Goal: Task Accomplishment & Management: Manage account settings

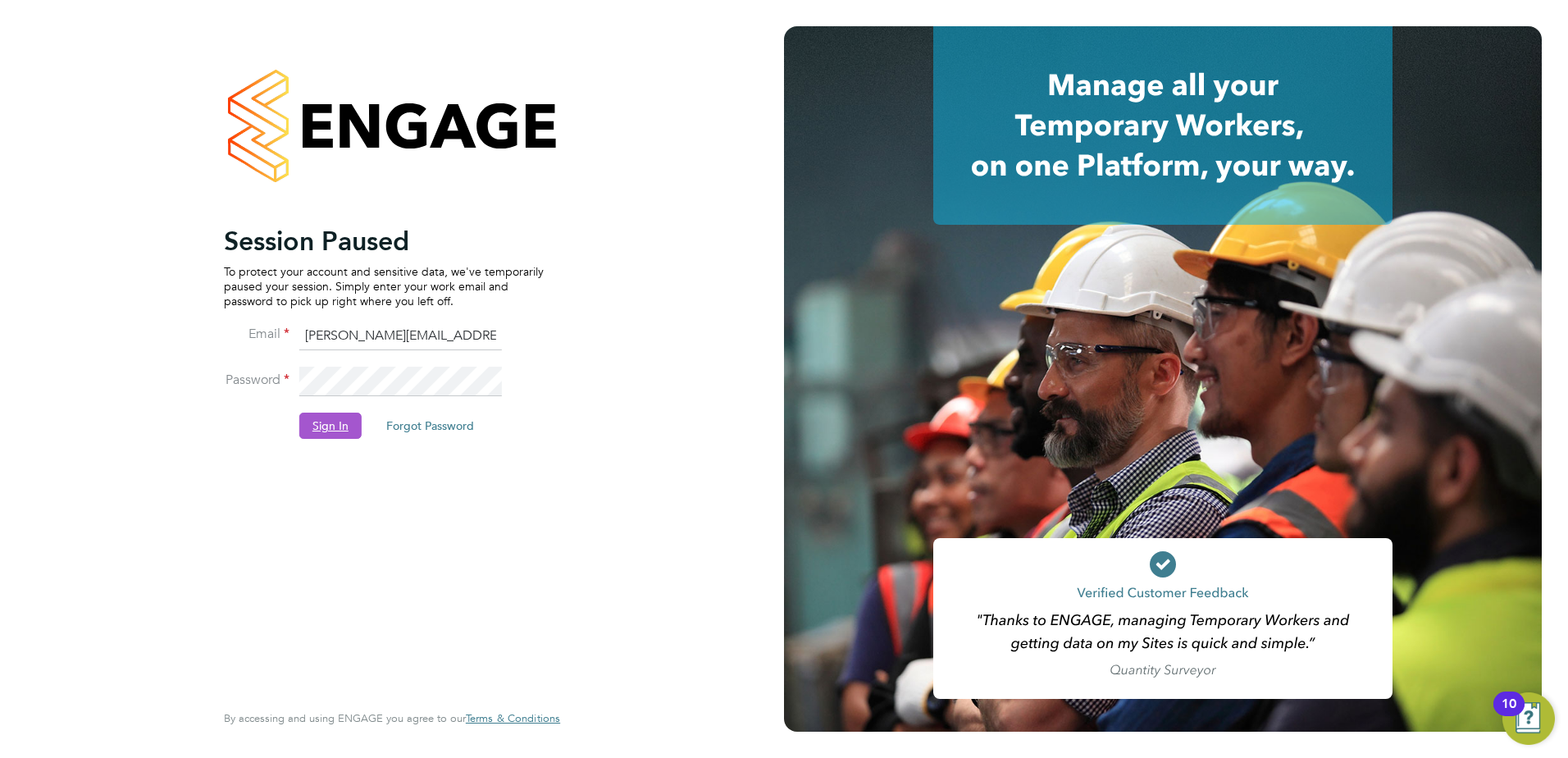
click at [318, 425] on button "Sign In" at bounding box center [331, 425] width 62 height 26
type input "nigel.bennett@lancashire.gov.uk"
click at [325, 429] on button "Sign In" at bounding box center [331, 425] width 62 height 26
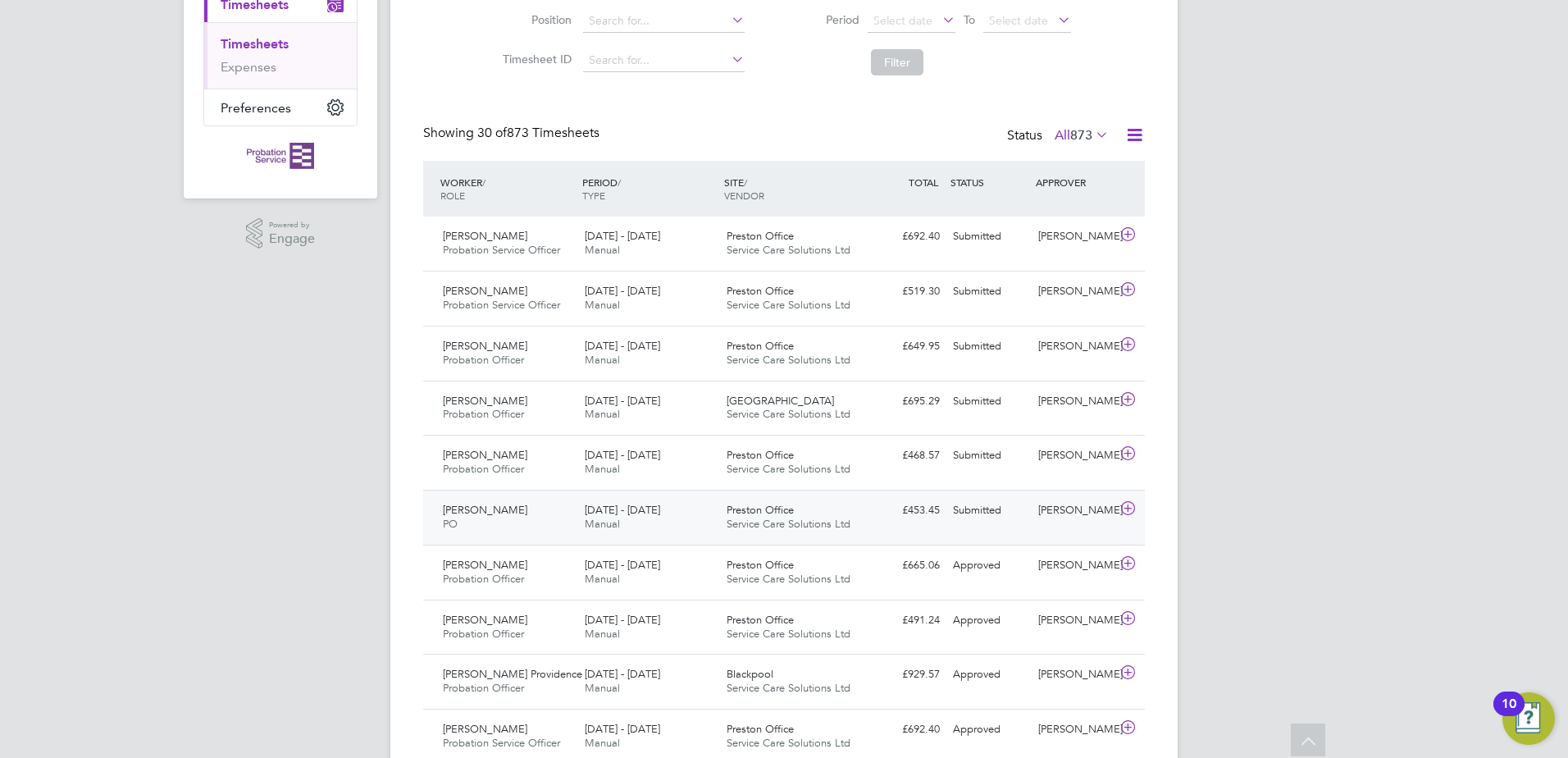
click at [1127, 502] on icon at bounding box center [1128, 508] width 21 height 13
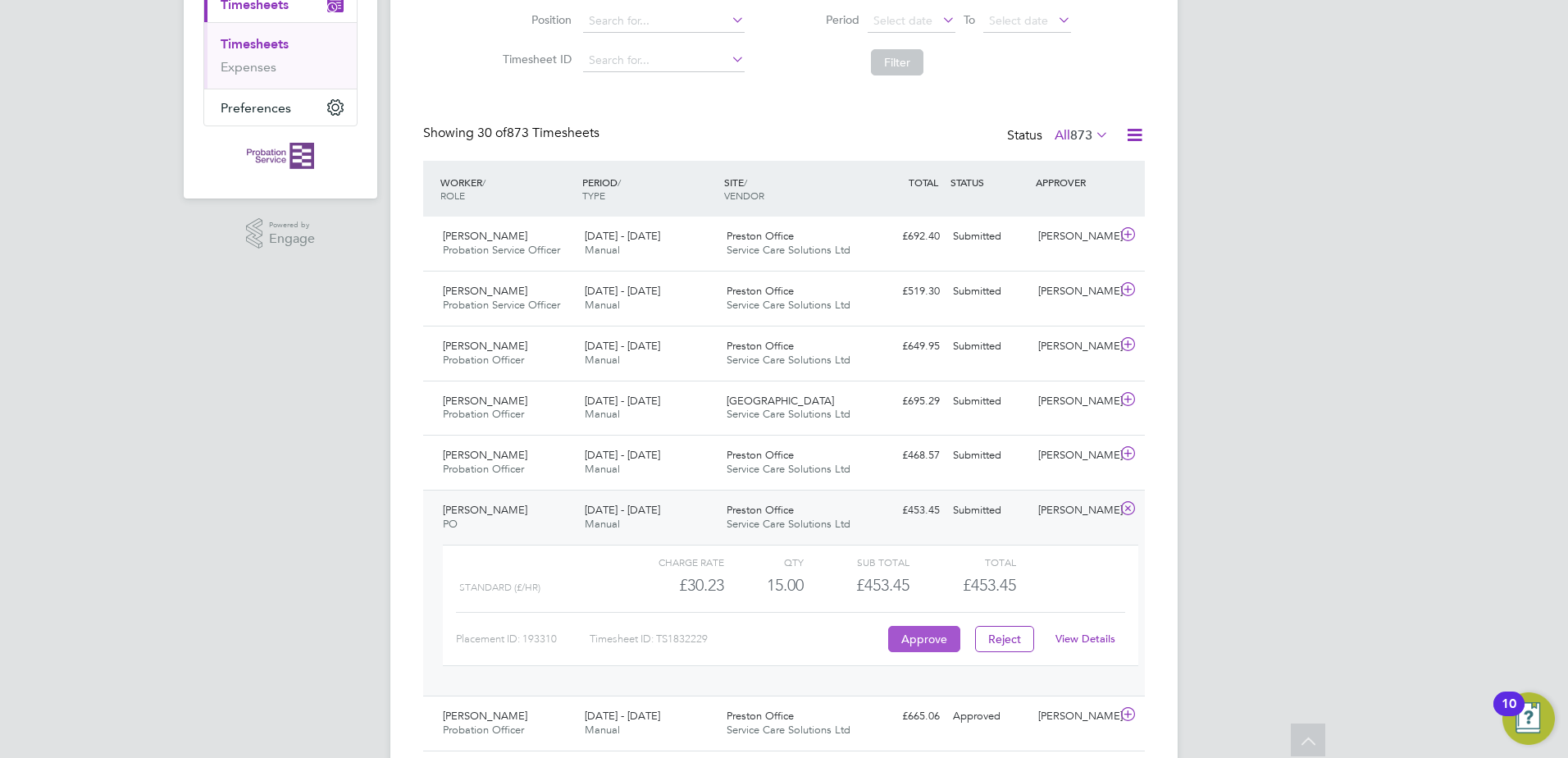
click at [933, 632] on button "Approve" at bounding box center [923, 639] width 72 height 26
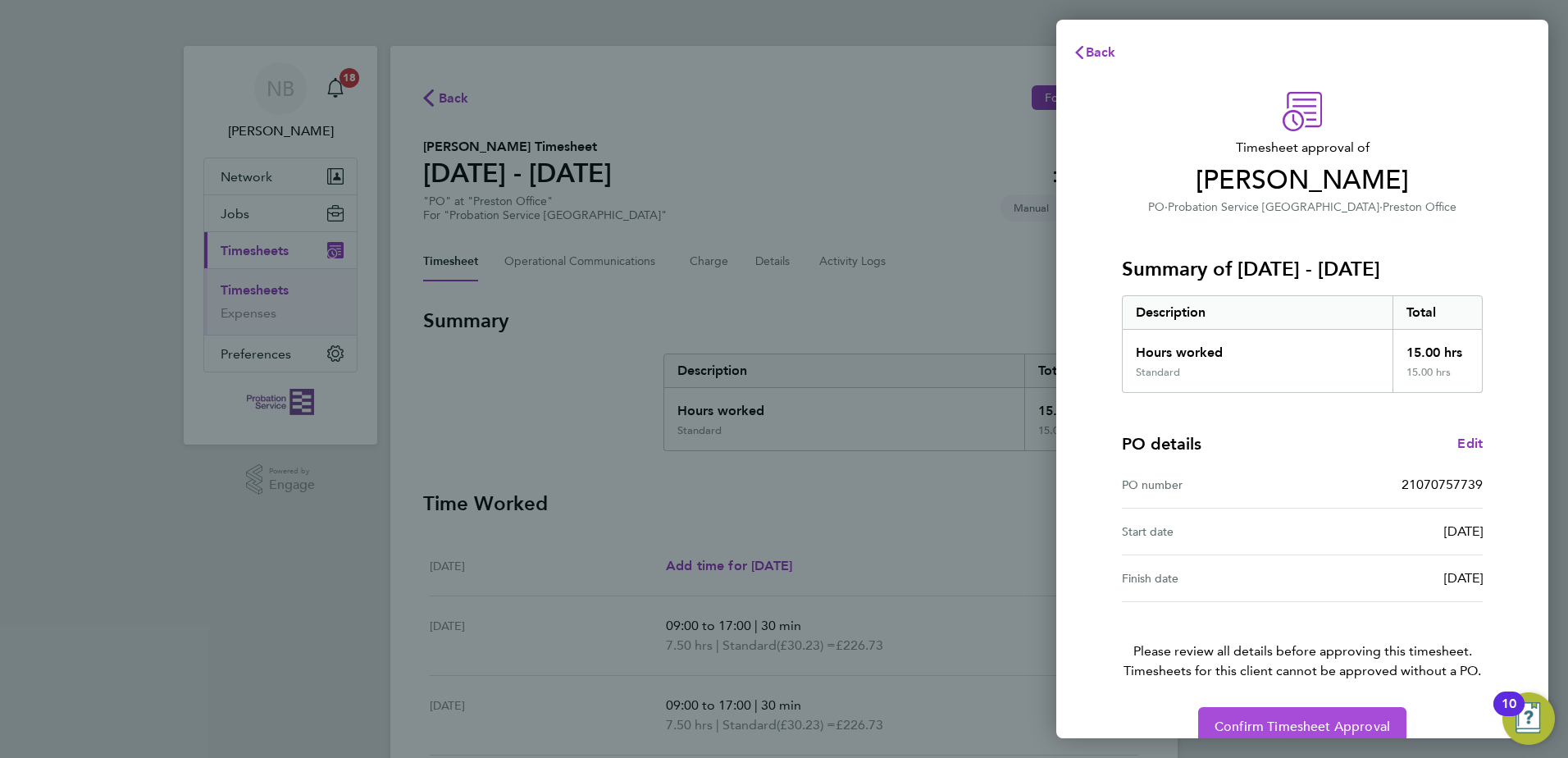
click at [1273, 722] on span "Confirm Timesheet Approval" at bounding box center [1302, 727] width 175 height 16
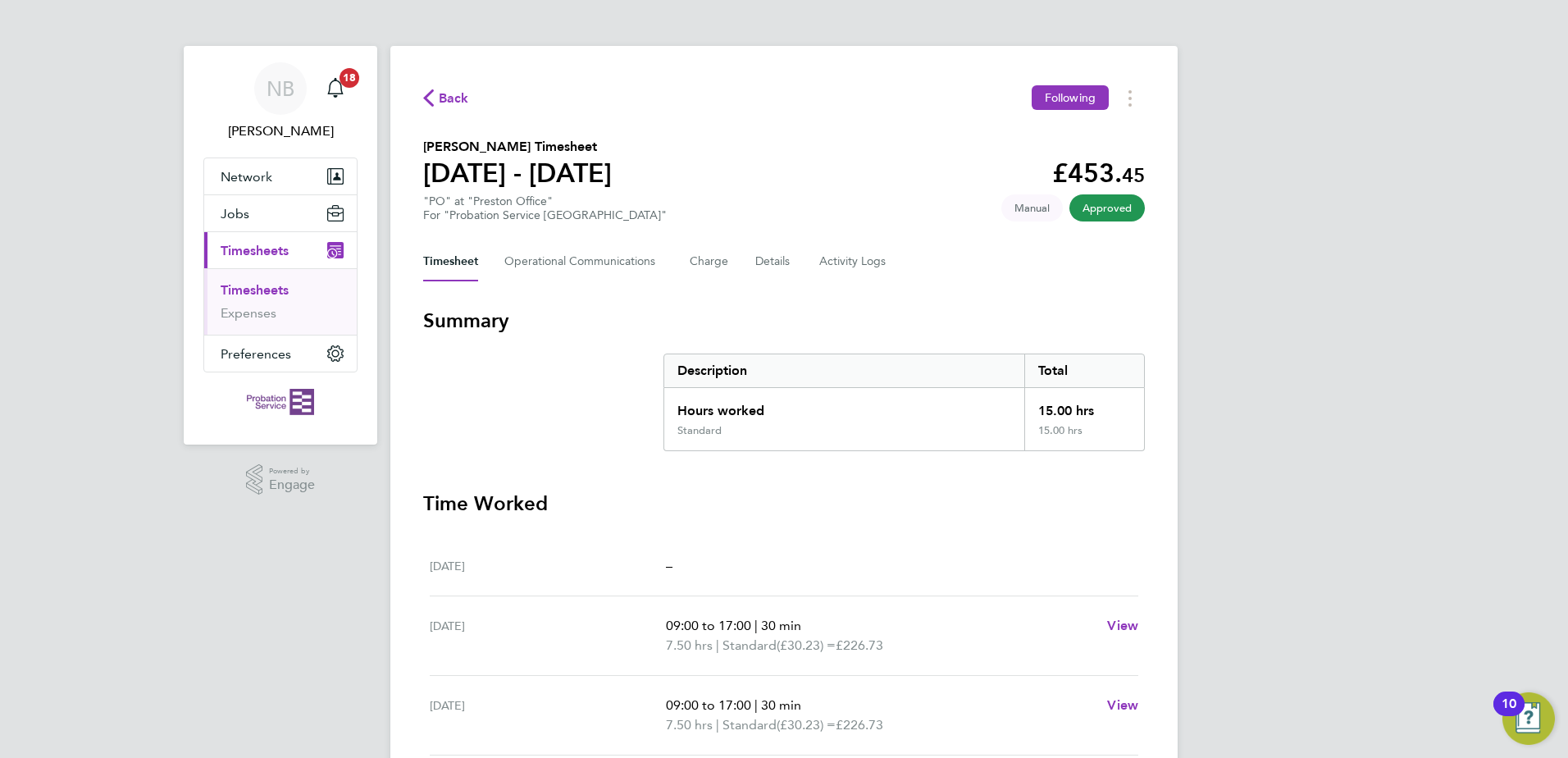
click at [279, 291] on link "Timesheets" at bounding box center [254, 290] width 68 height 16
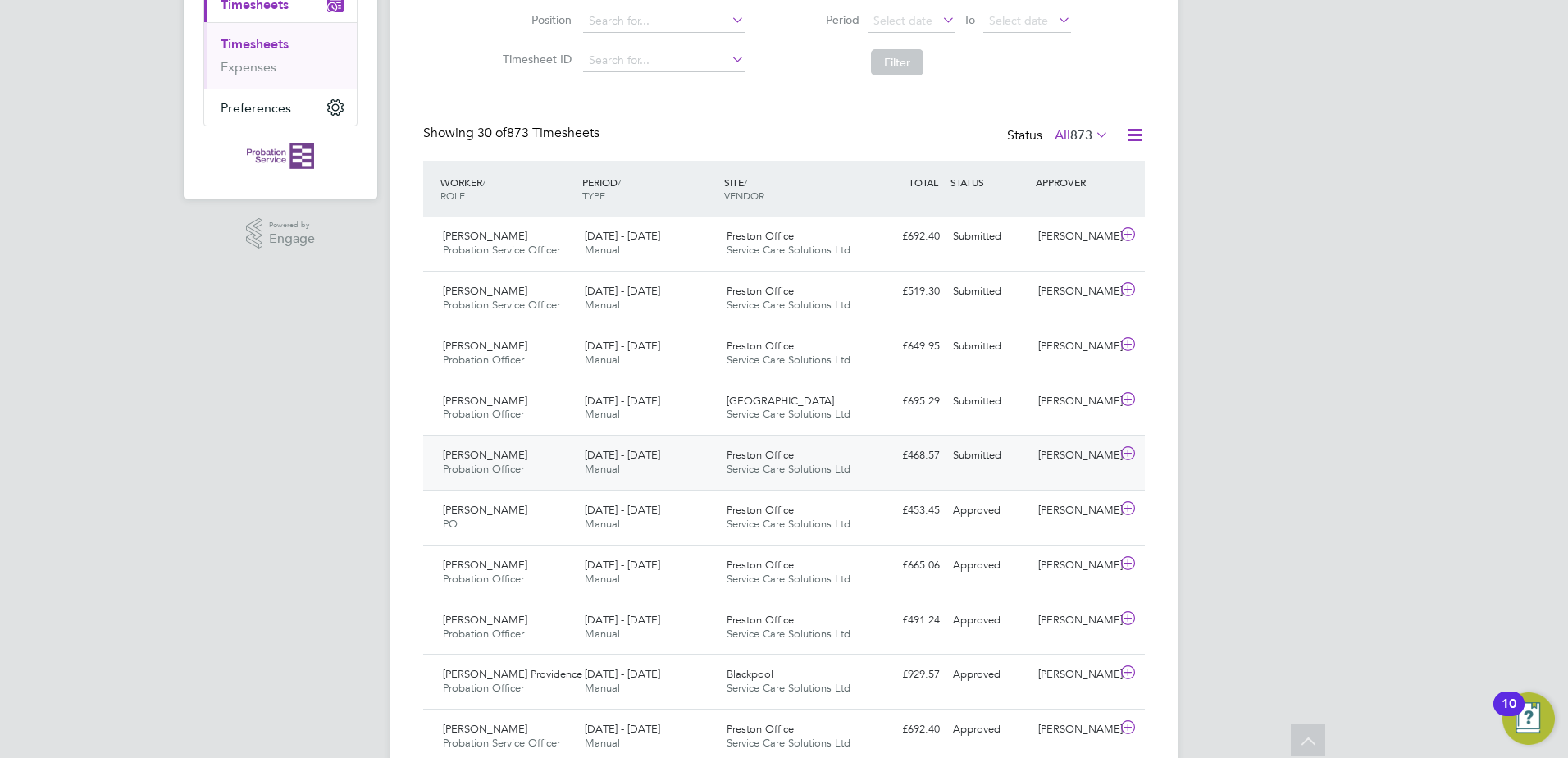
click at [1127, 448] on icon at bounding box center [1128, 453] width 21 height 13
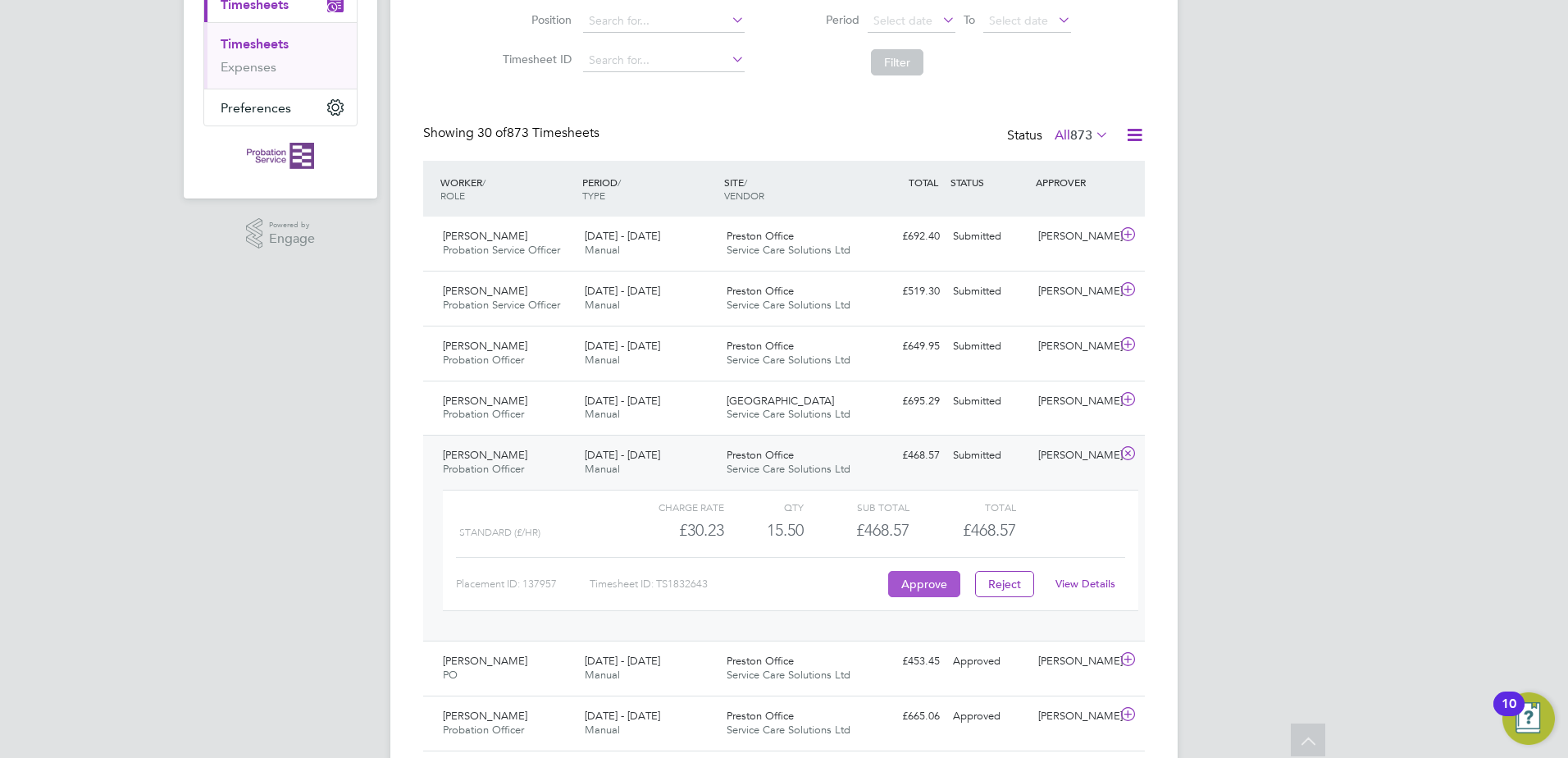
click at [898, 583] on button "Approve" at bounding box center [923, 584] width 72 height 26
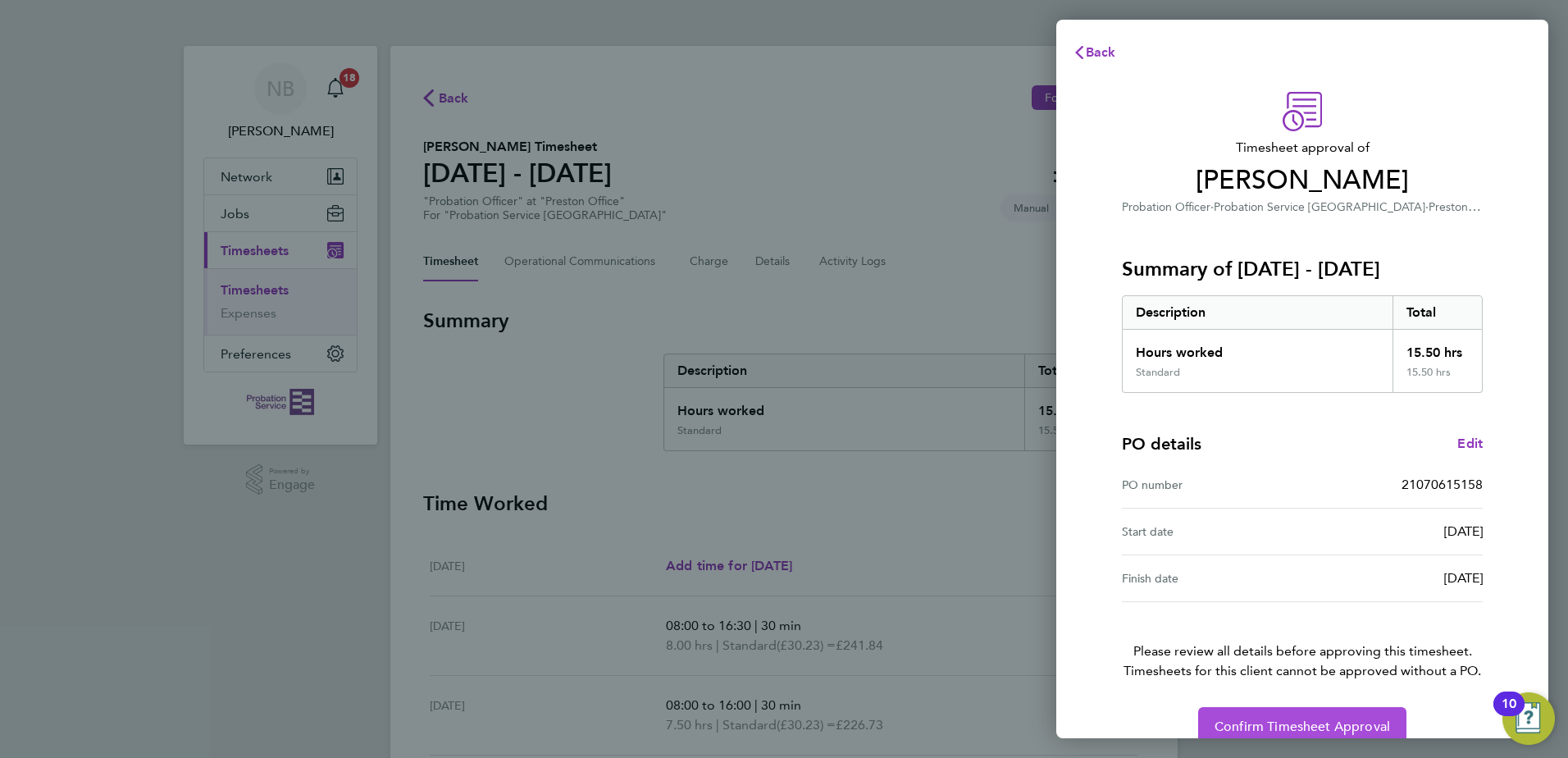
click at [1246, 716] on button "Confirm Timesheet Approval" at bounding box center [1302, 727] width 208 height 39
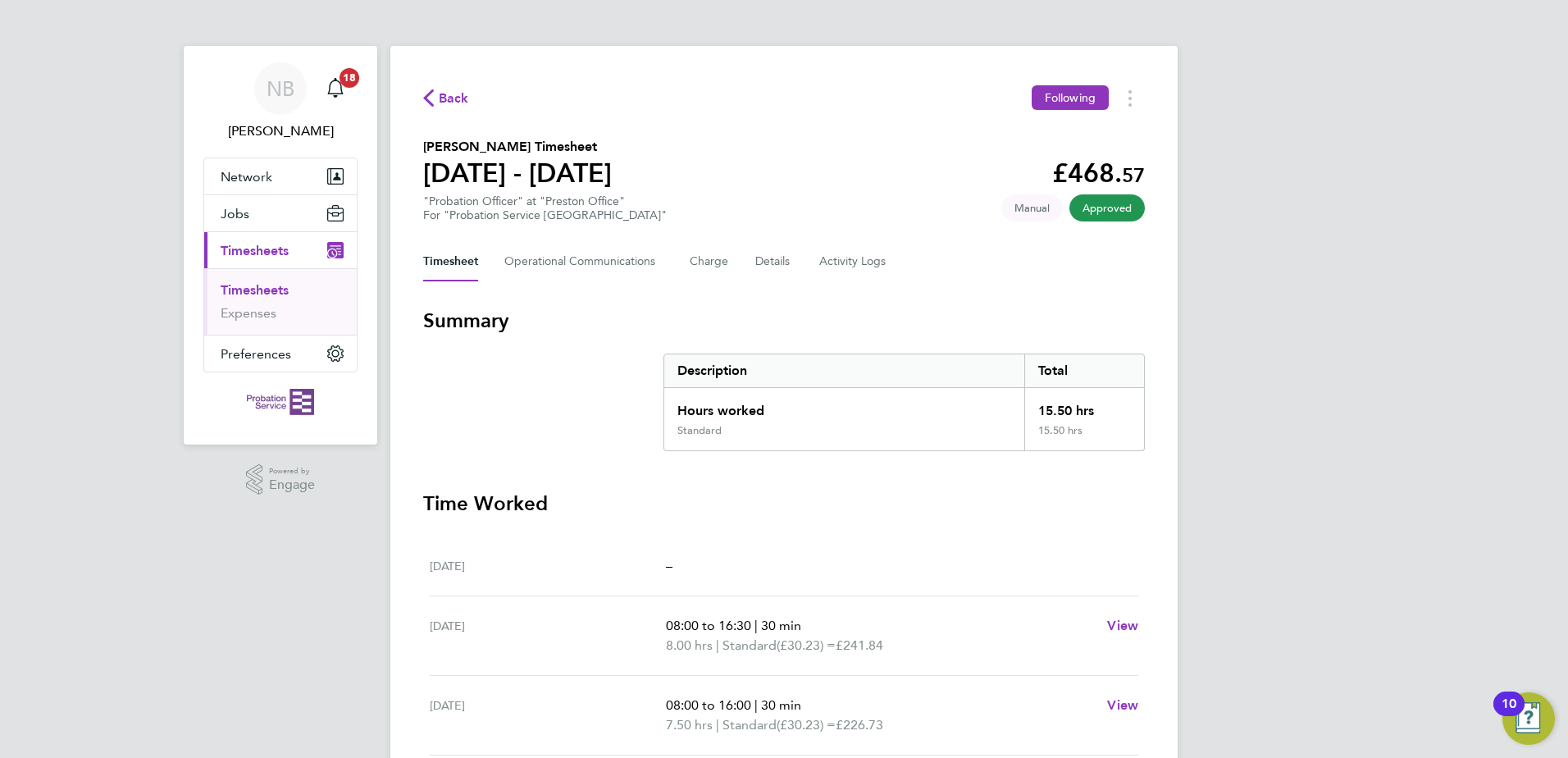
click at [266, 288] on link "Timesheets" at bounding box center [254, 290] width 68 height 16
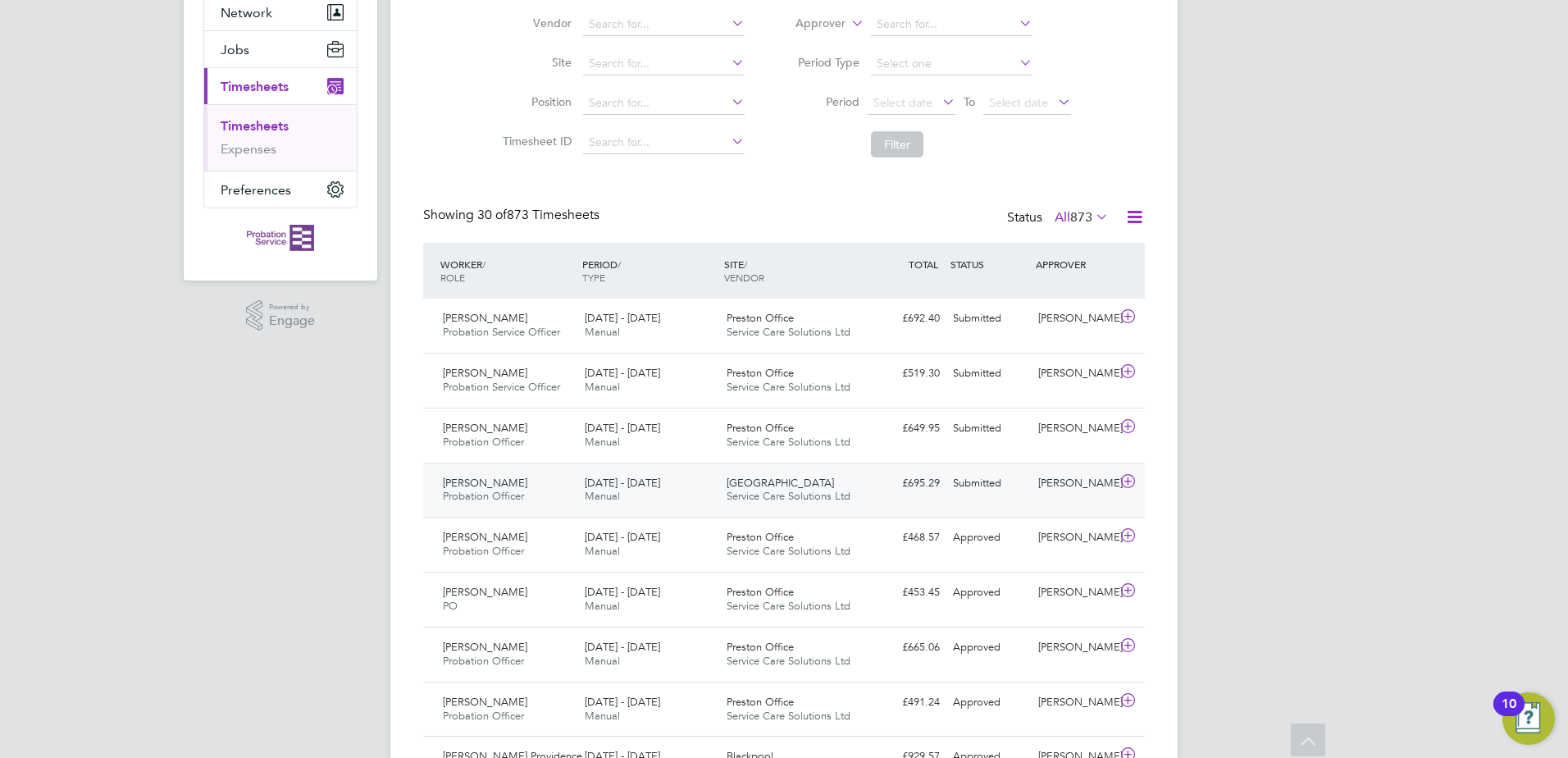
click at [1130, 481] on icon at bounding box center [1128, 481] width 21 height 13
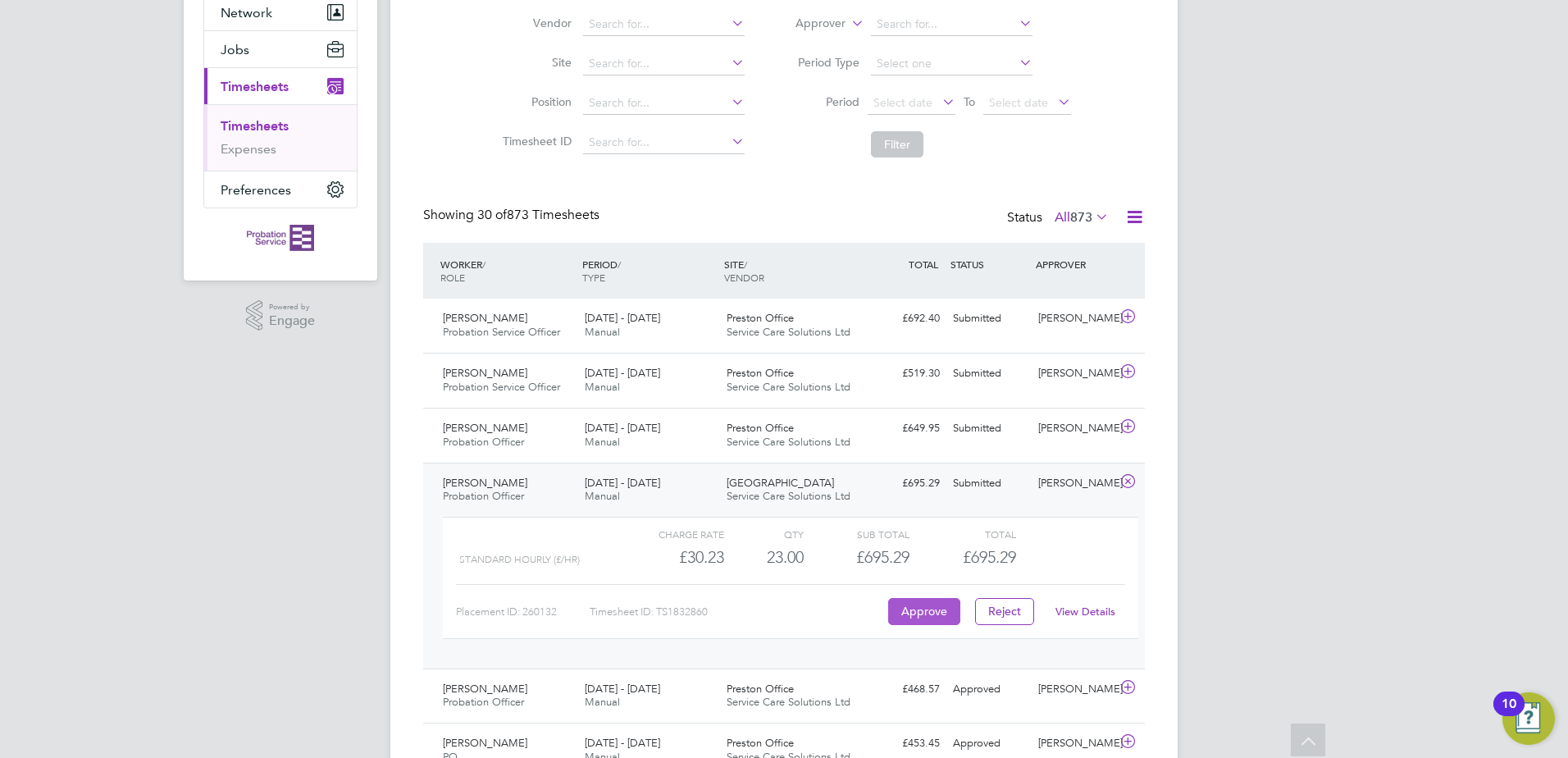
click at [914, 616] on button "Approve" at bounding box center [923, 611] width 72 height 26
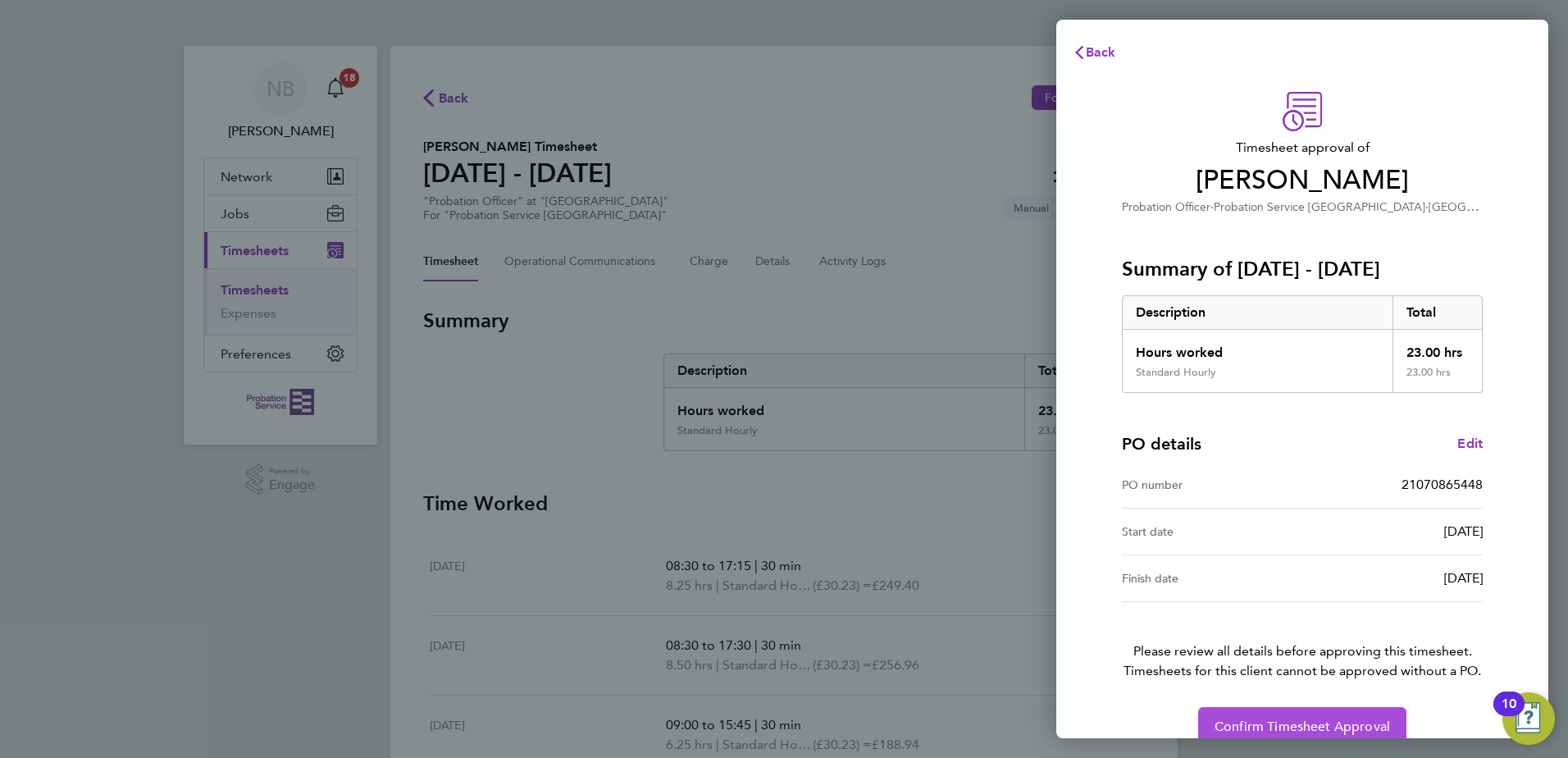
click at [1302, 725] on span "Confirm Timesheet Approval" at bounding box center [1302, 727] width 175 height 16
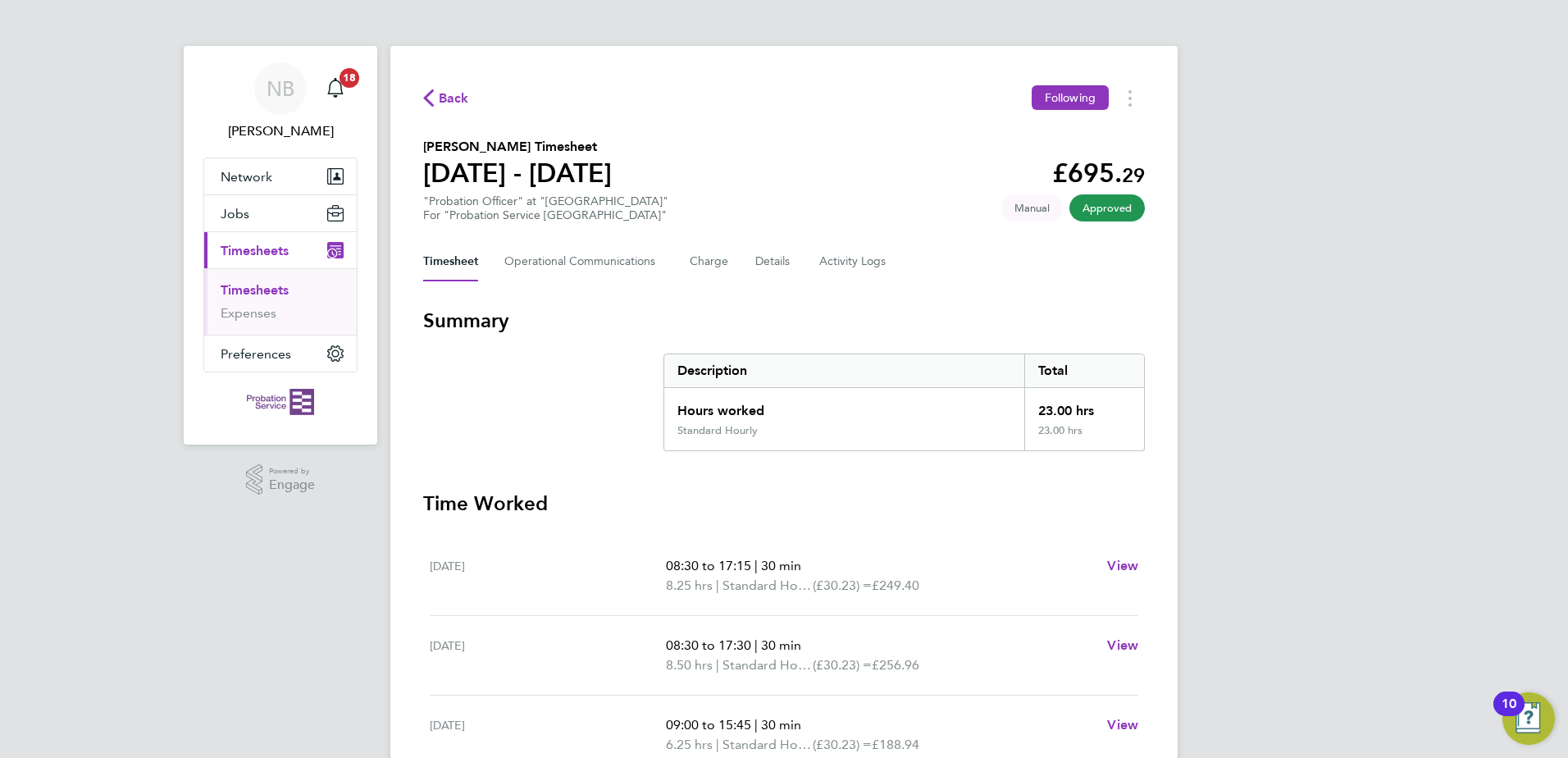
click at [259, 291] on link "Timesheets" at bounding box center [254, 290] width 68 height 16
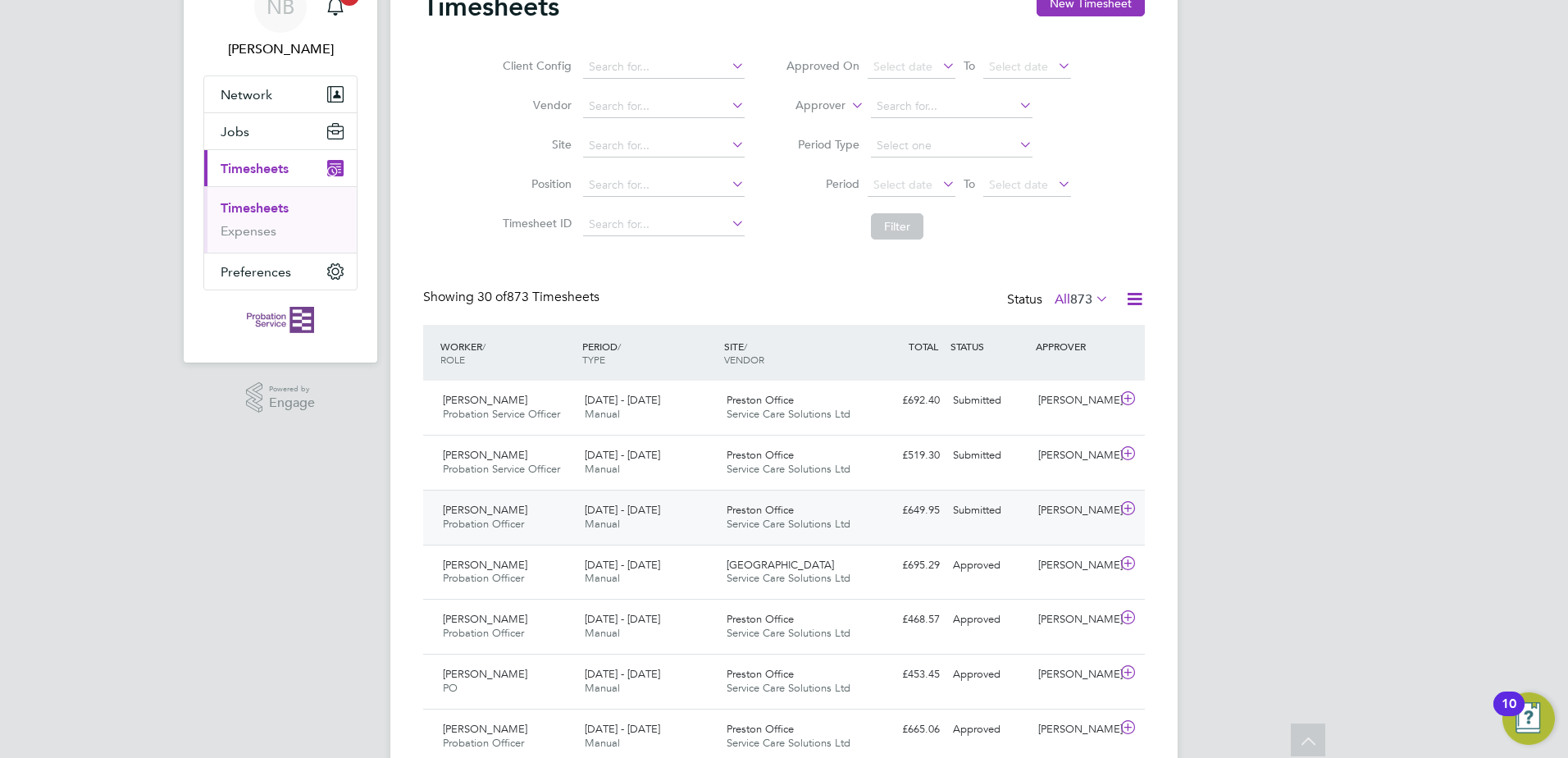
click at [1121, 504] on icon at bounding box center [1128, 508] width 21 height 13
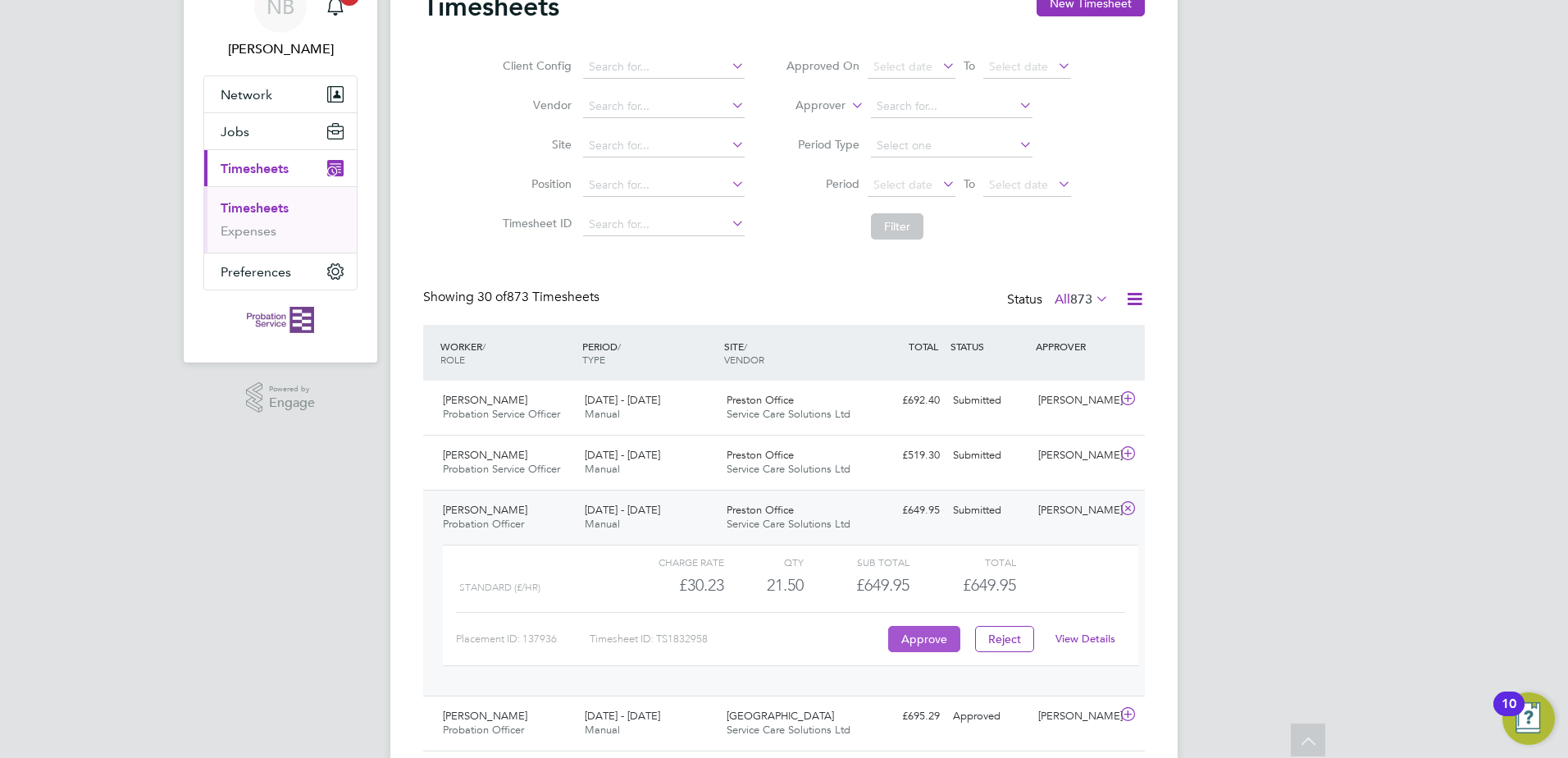
click at [928, 630] on button "Approve" at bounding box center [923, 639] width 72 height 26
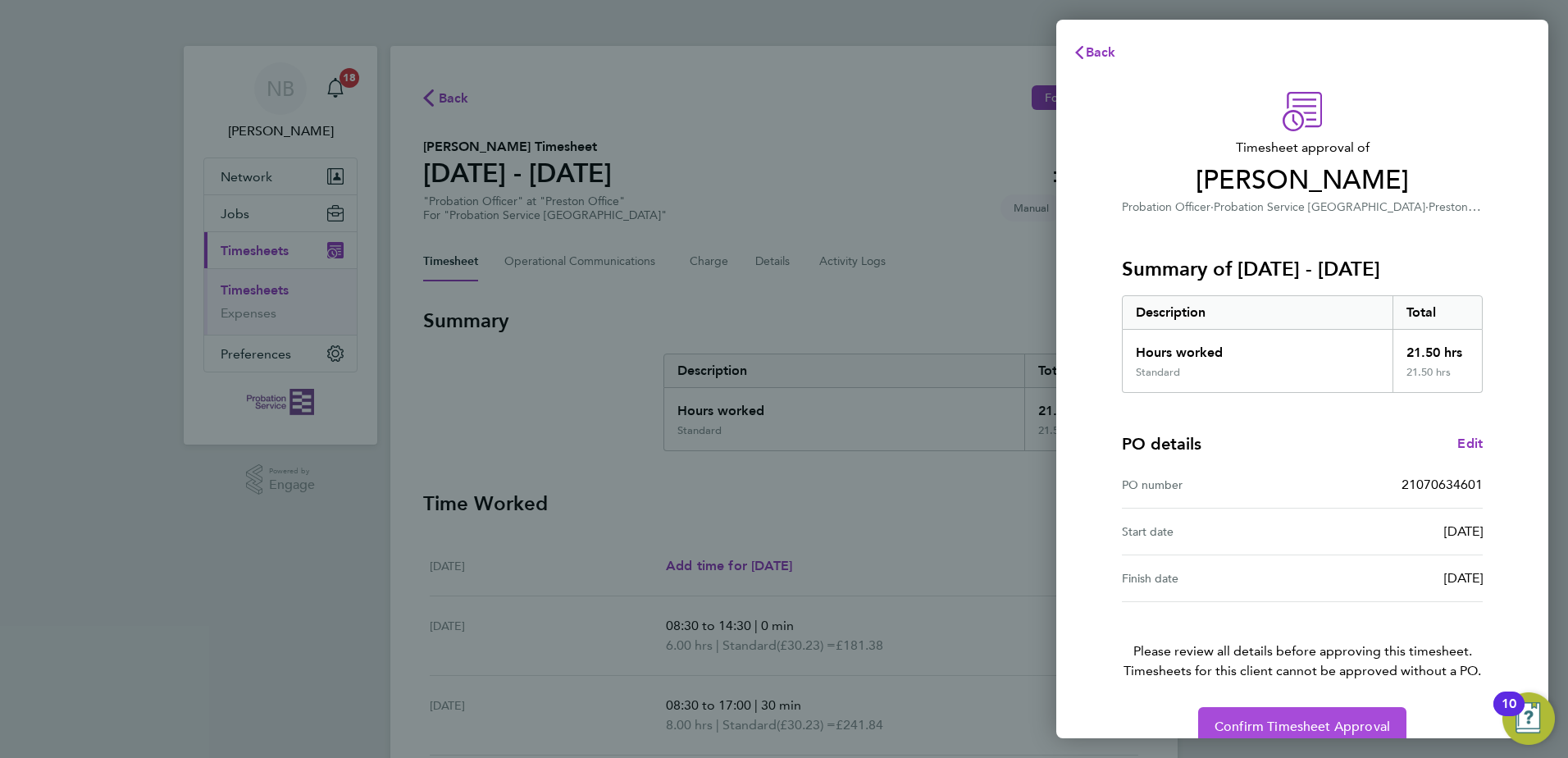
click at [1242, 722] on span "Confirm Timesheet Approval" at bounding box center [1302, 727] width 175 height 16
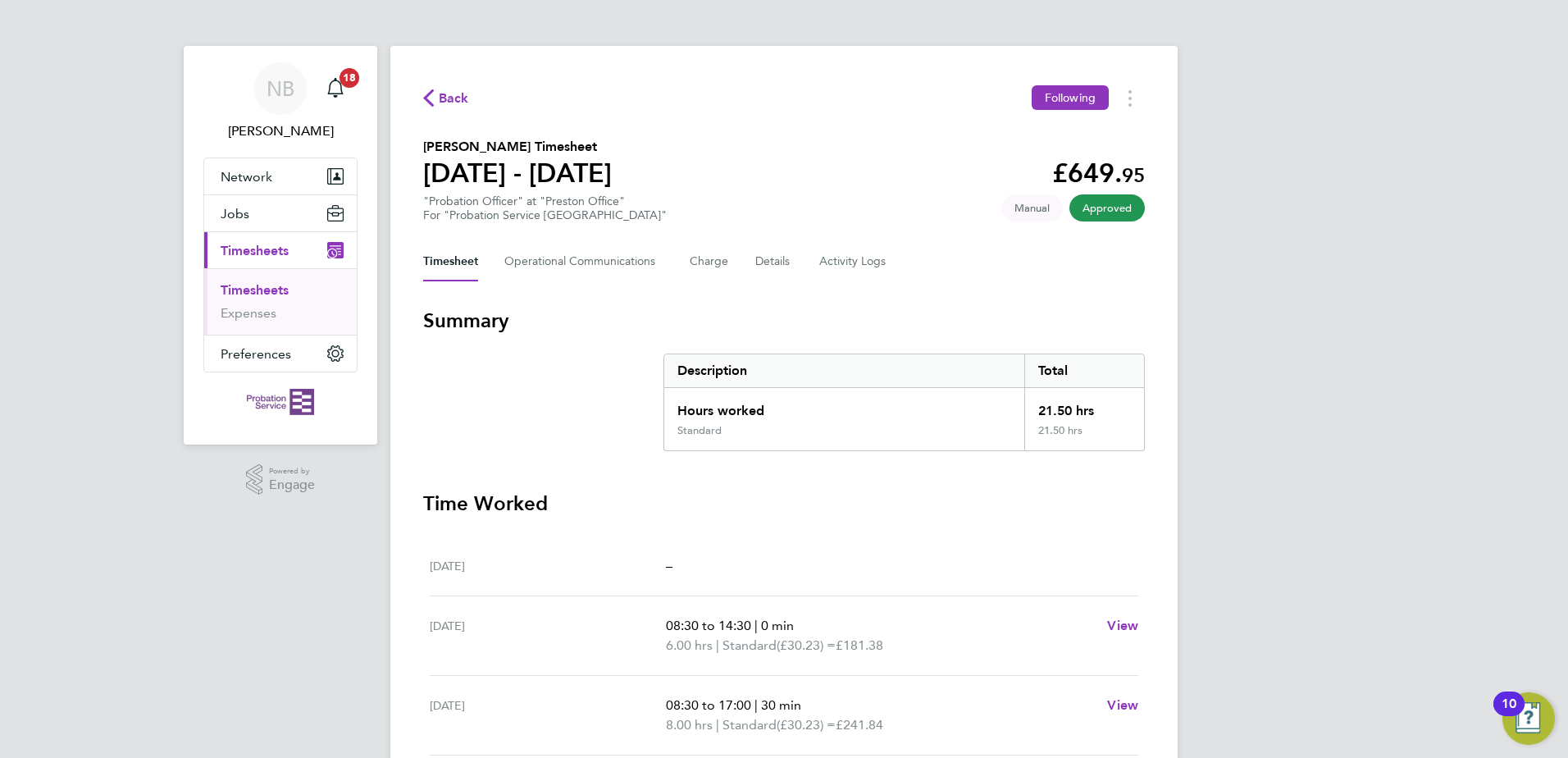
click at [252, 287] on link "Timesheets" at bounding box center [254, 290] width 68 height 16
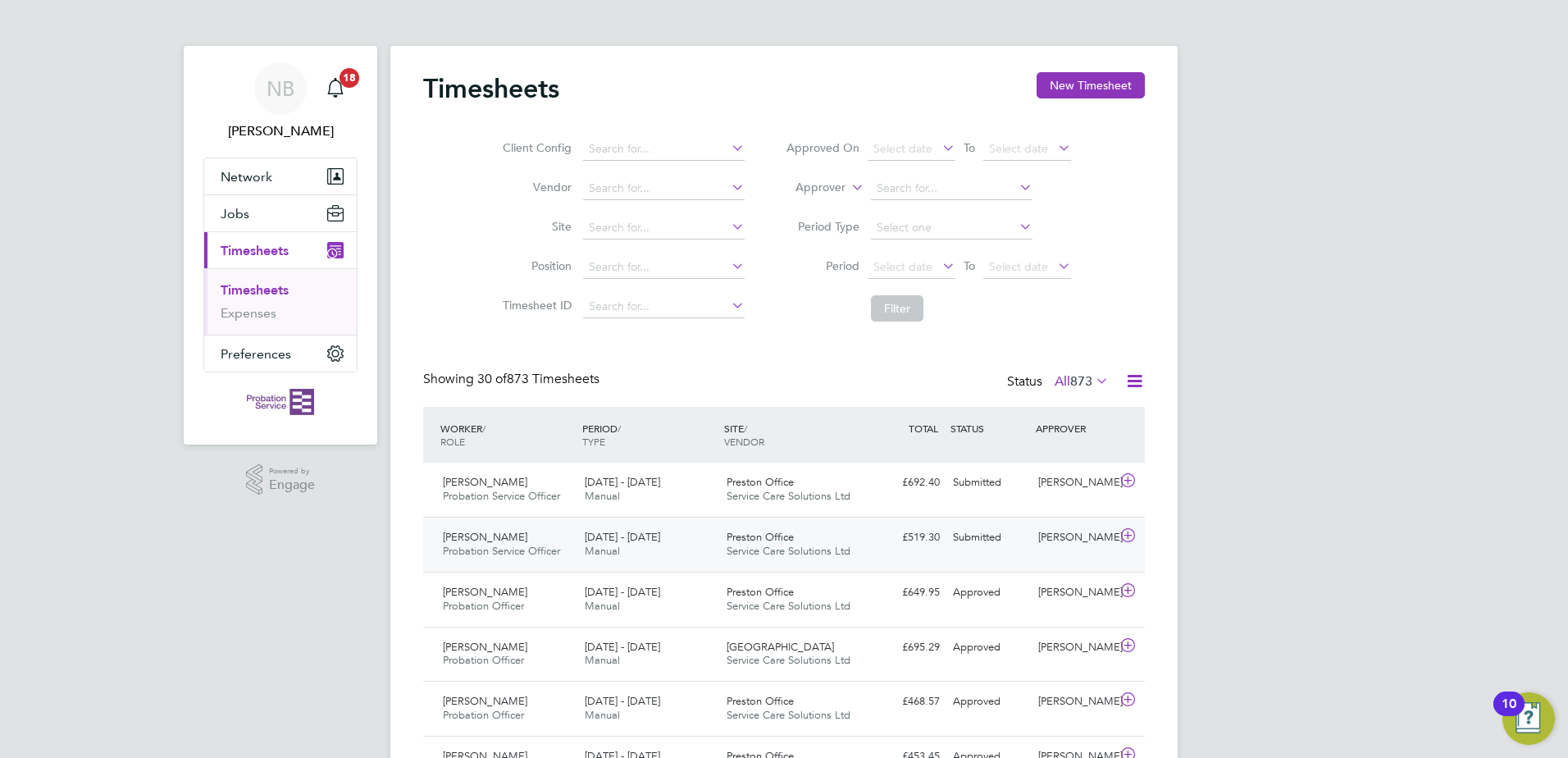
click at [1126, 531] on icon at bounding box center [1128, 535] width 21 height 13
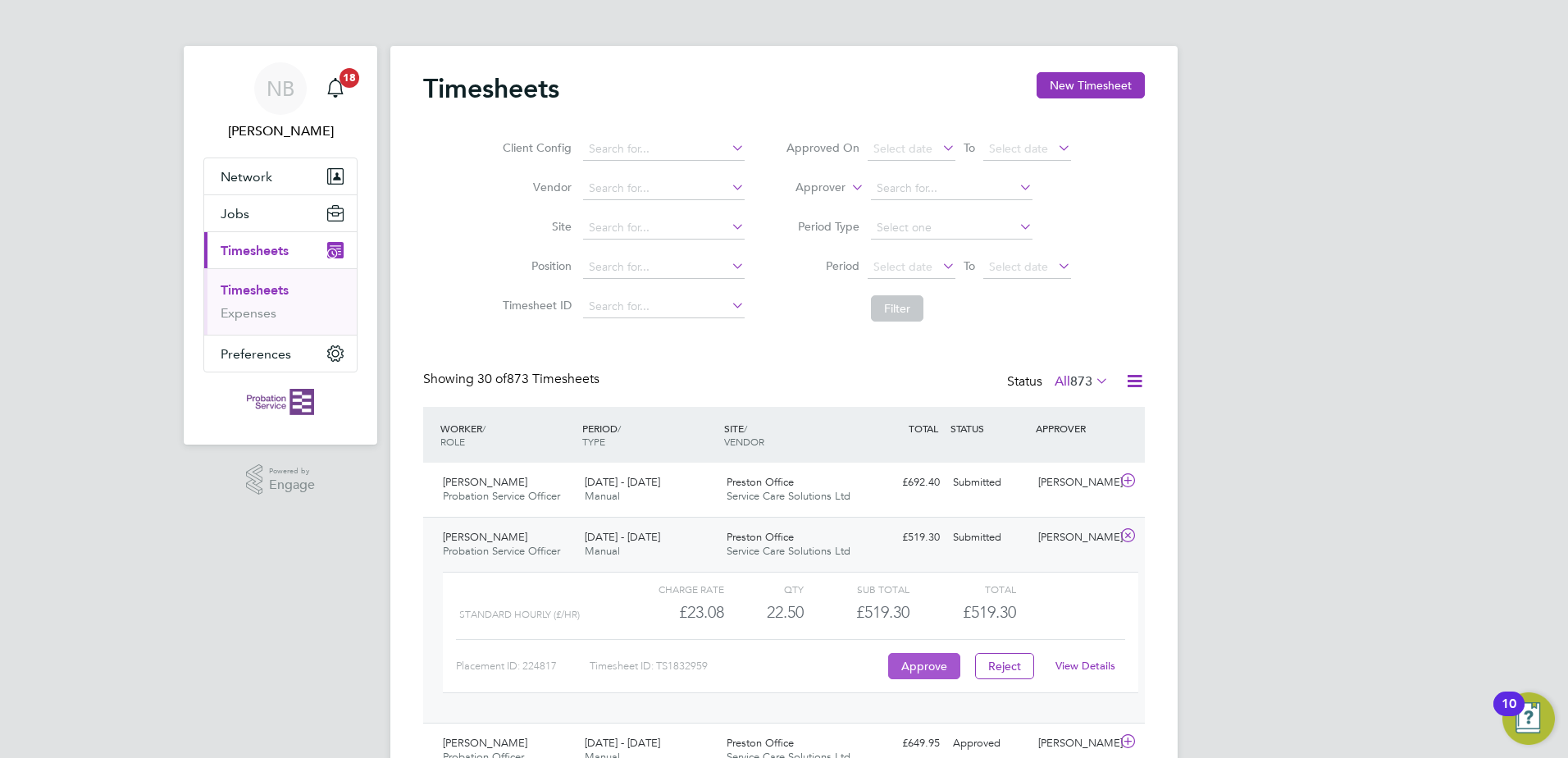
click at [912, 662] on button "Approve" at bounding box center [923, 666] width 72 height 26
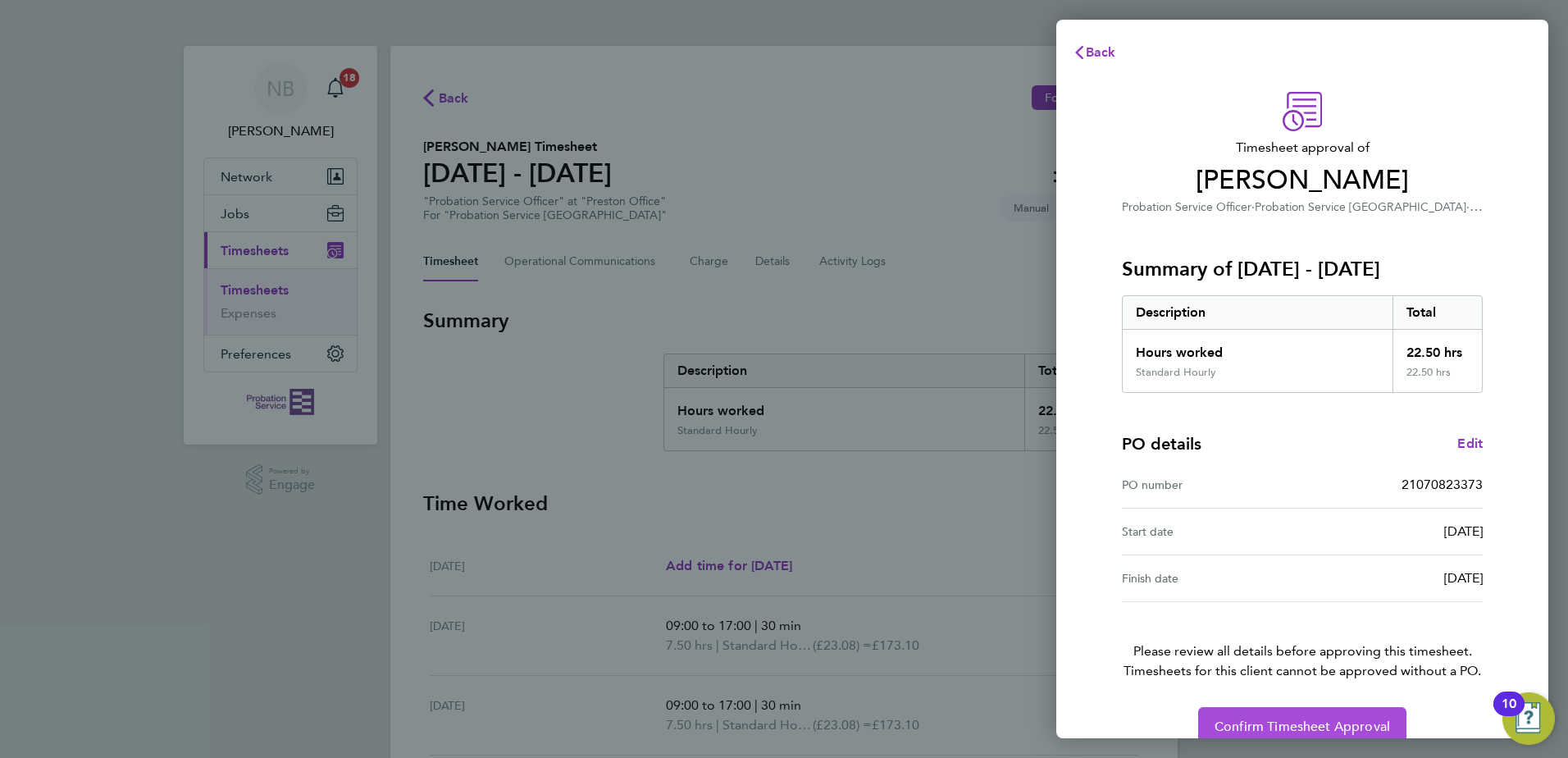
click at [1246, 728] on span "Confirm Timesheet Approval" at bounding box center [1302, 727] width 175 height 16
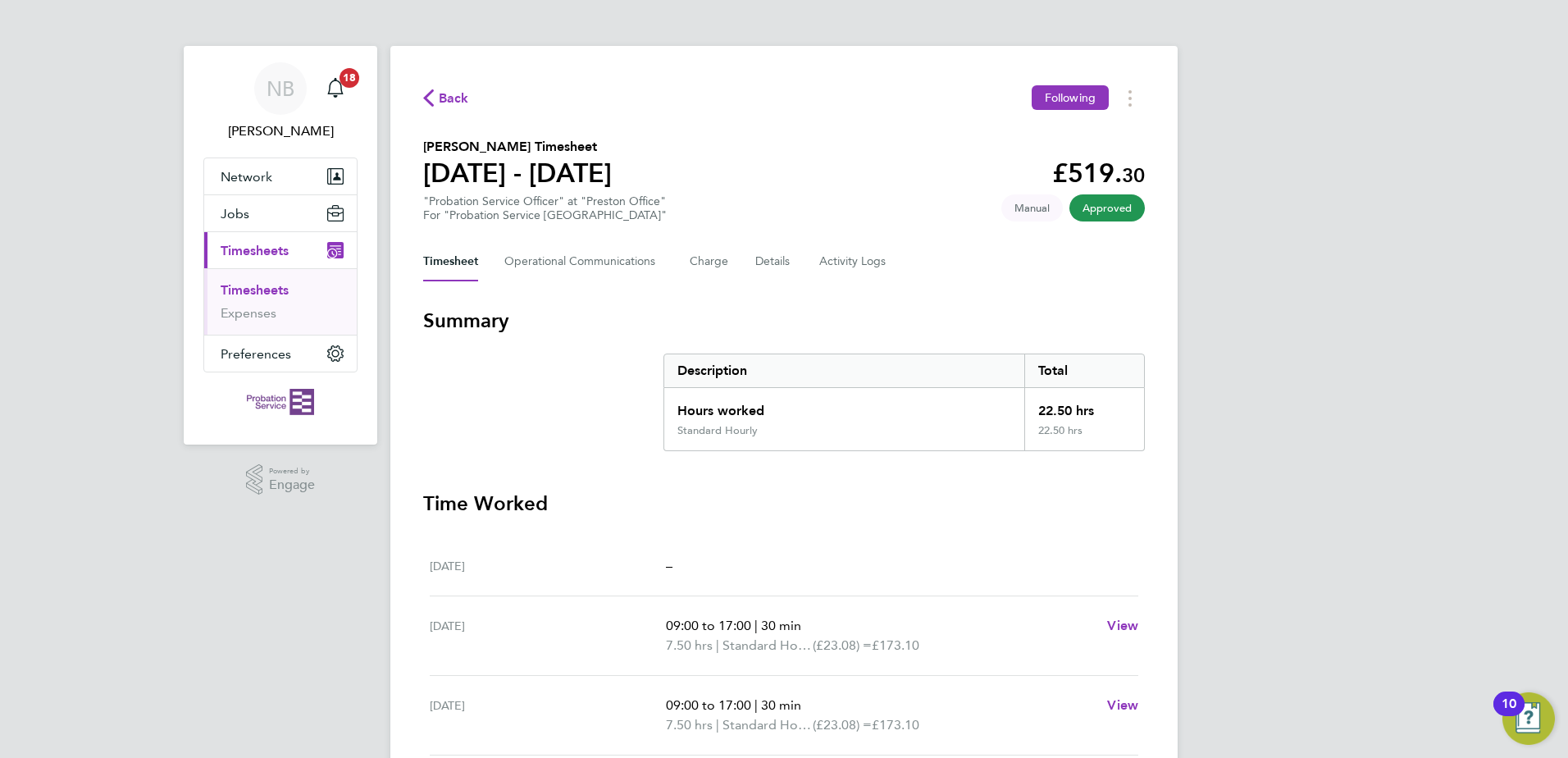
click at [278, 289] on link "Timesheets" at bounding box center [254, 290] width 68 height 16
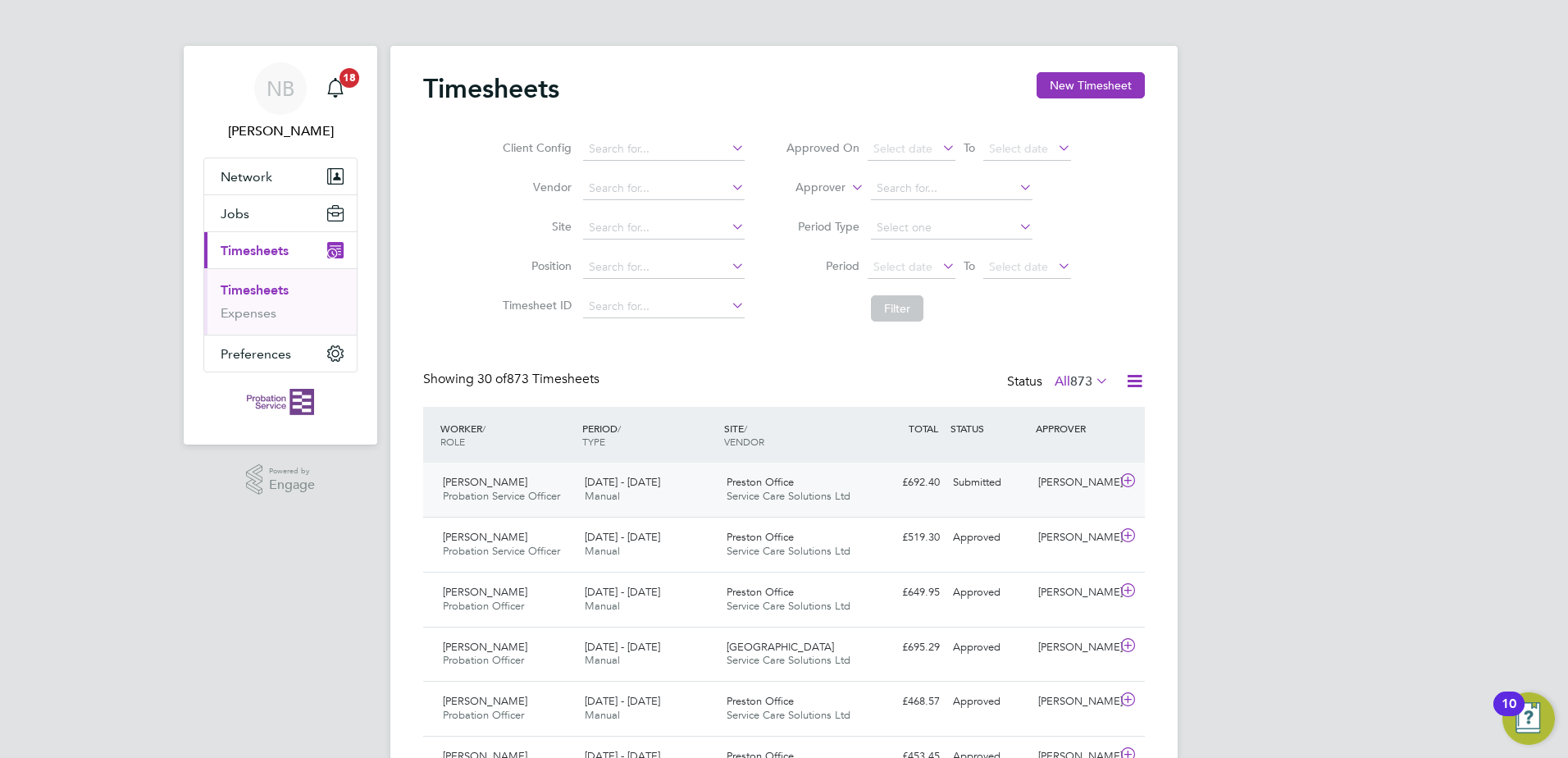
click at [1132, 477] on icon at bounding box center [1128, 480] width 21 height 13
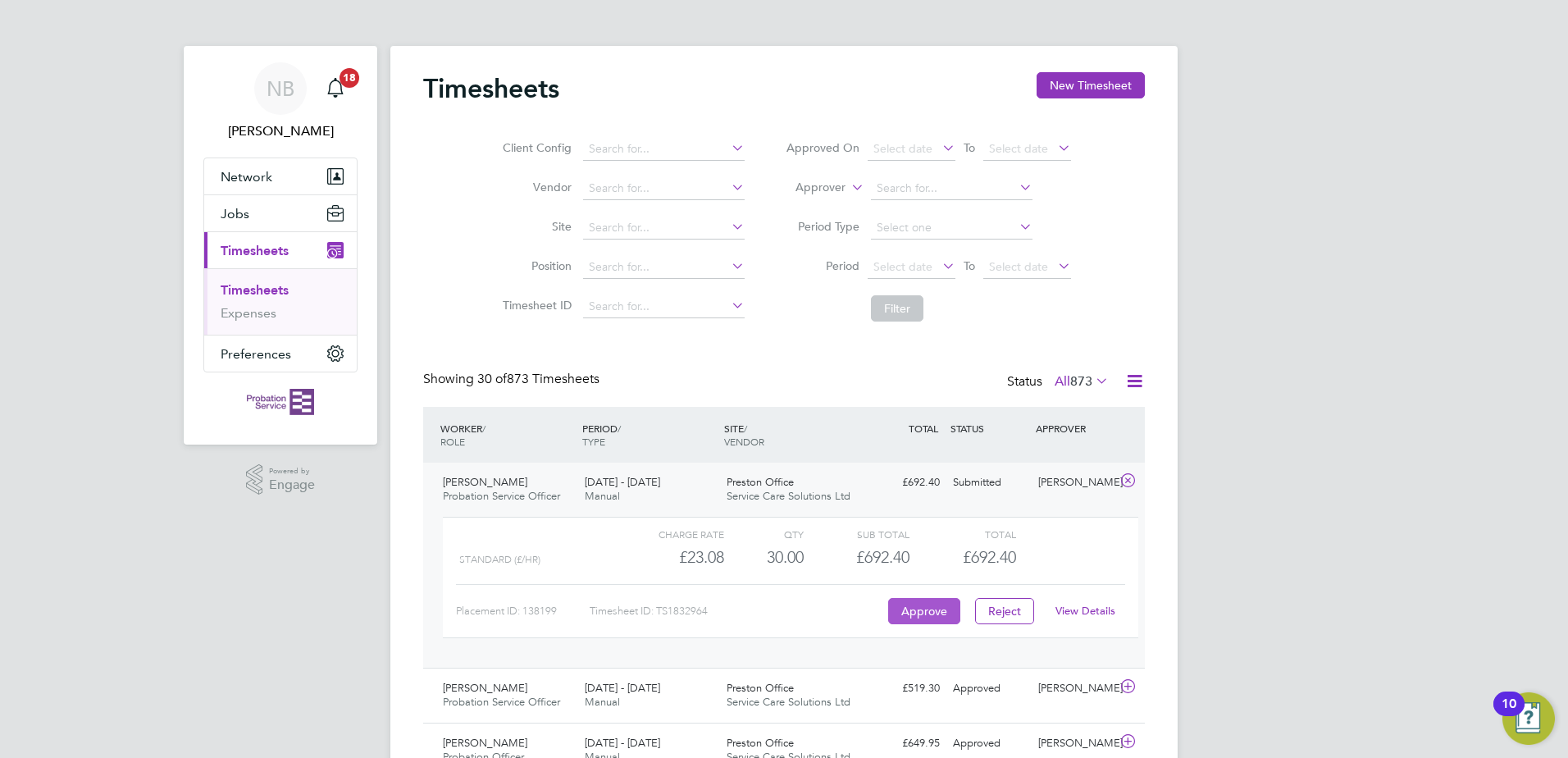
click at [915, 605] on button "Approve" at bounding box center [923, 611] width 72 height 26
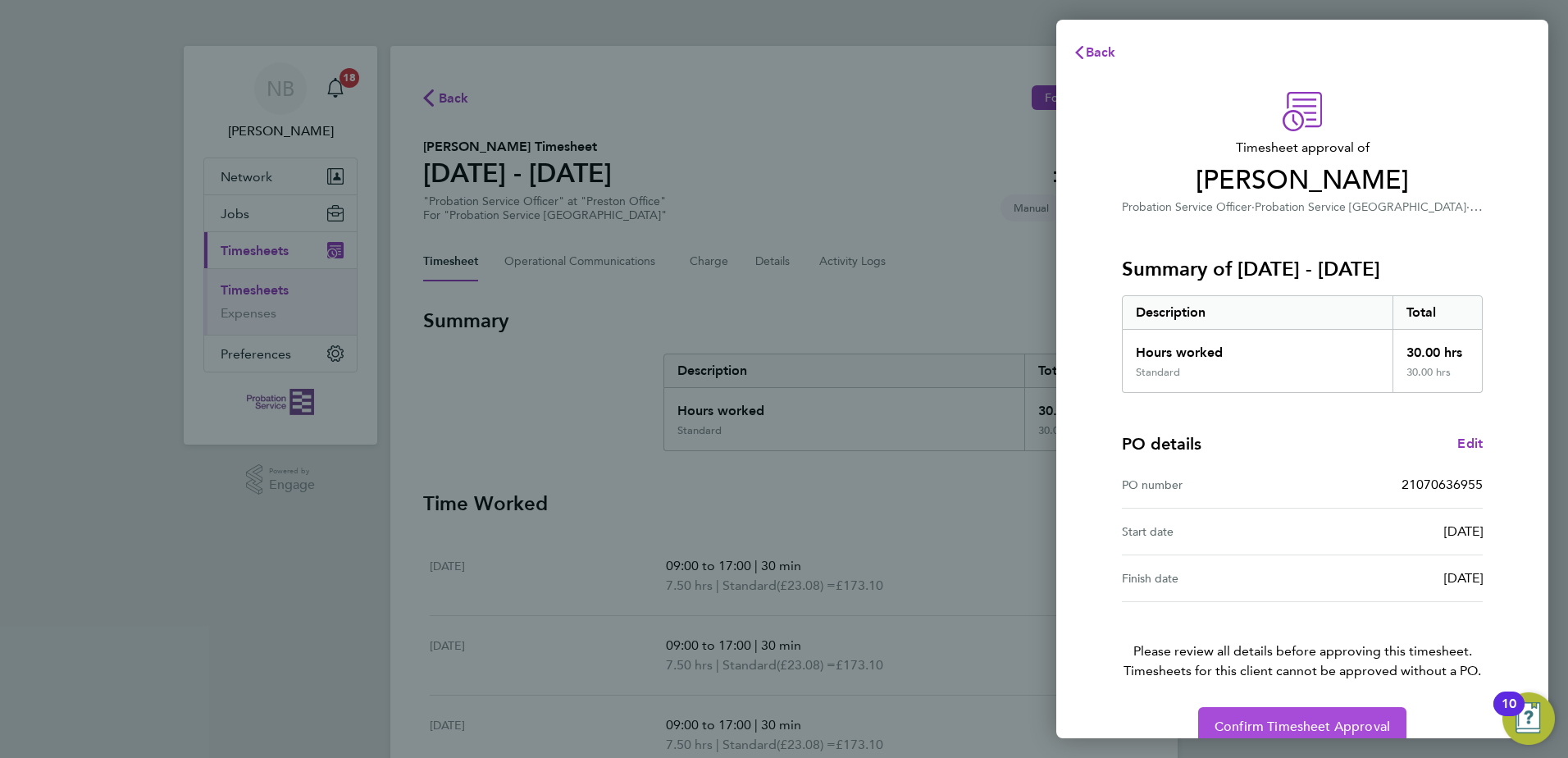
click at [1287, 715] on button "Confirm Timesheet Approval" at bounding box center [1302, 727] width 208 height 39
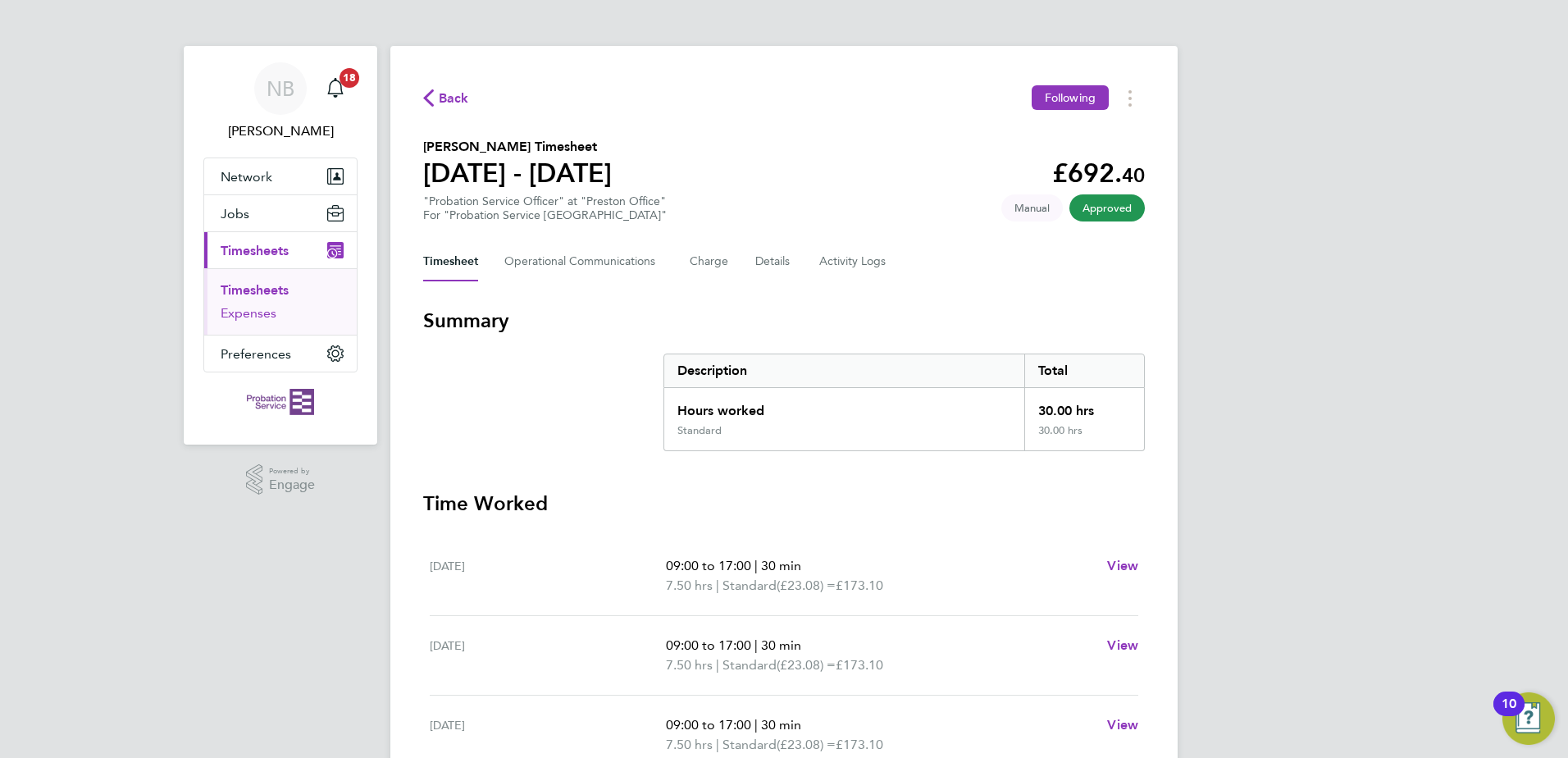
click at [244, 312] on link "Expenses" at bounding box center [248, 313] width 56 height 16
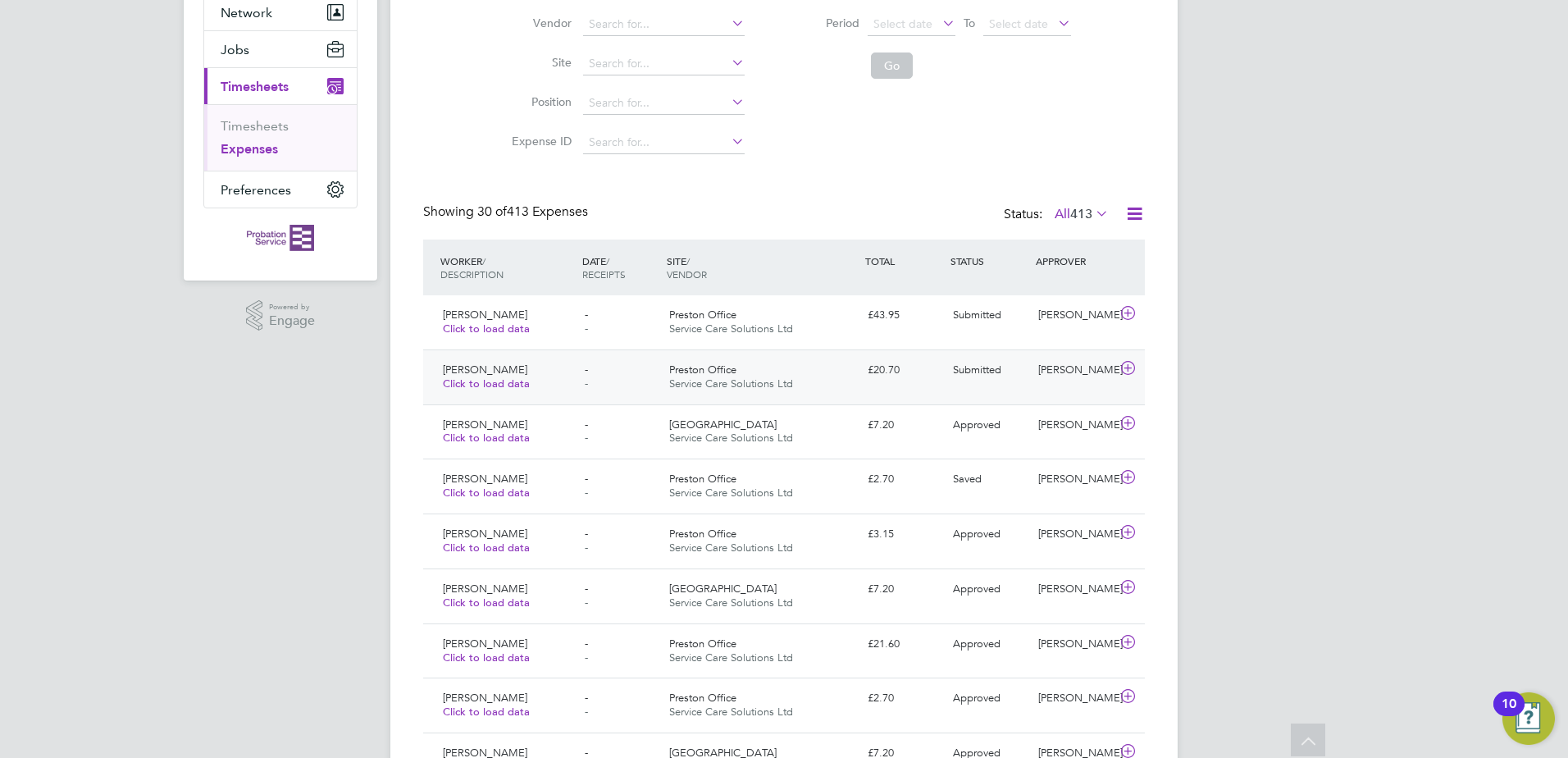
click at [1128, 369] on icon at bounding box center [1128, 368] width 21 height 13
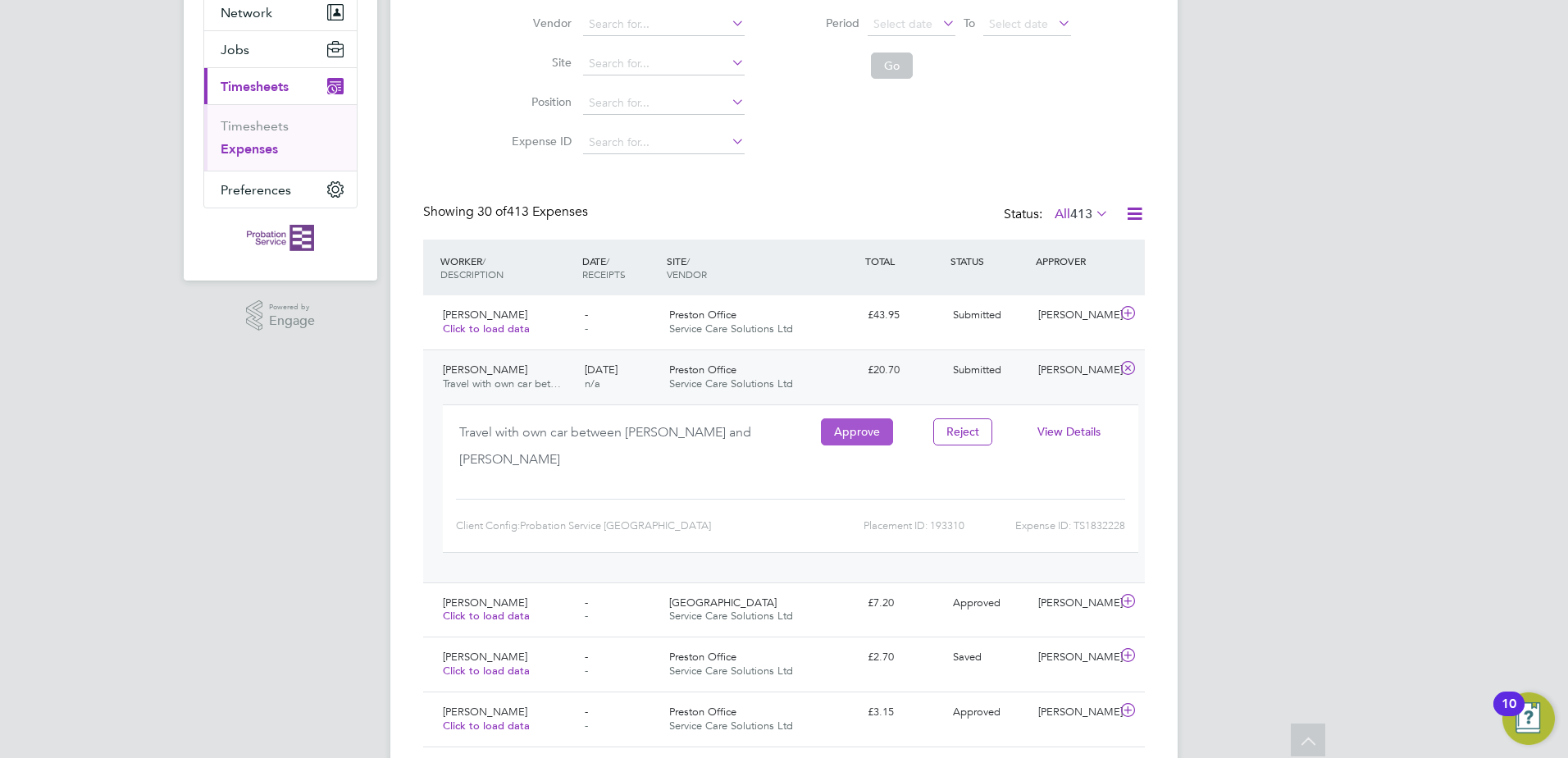
click at [857, 431] on button "Approve" at bounding box center [856, 432] width 72 height 26
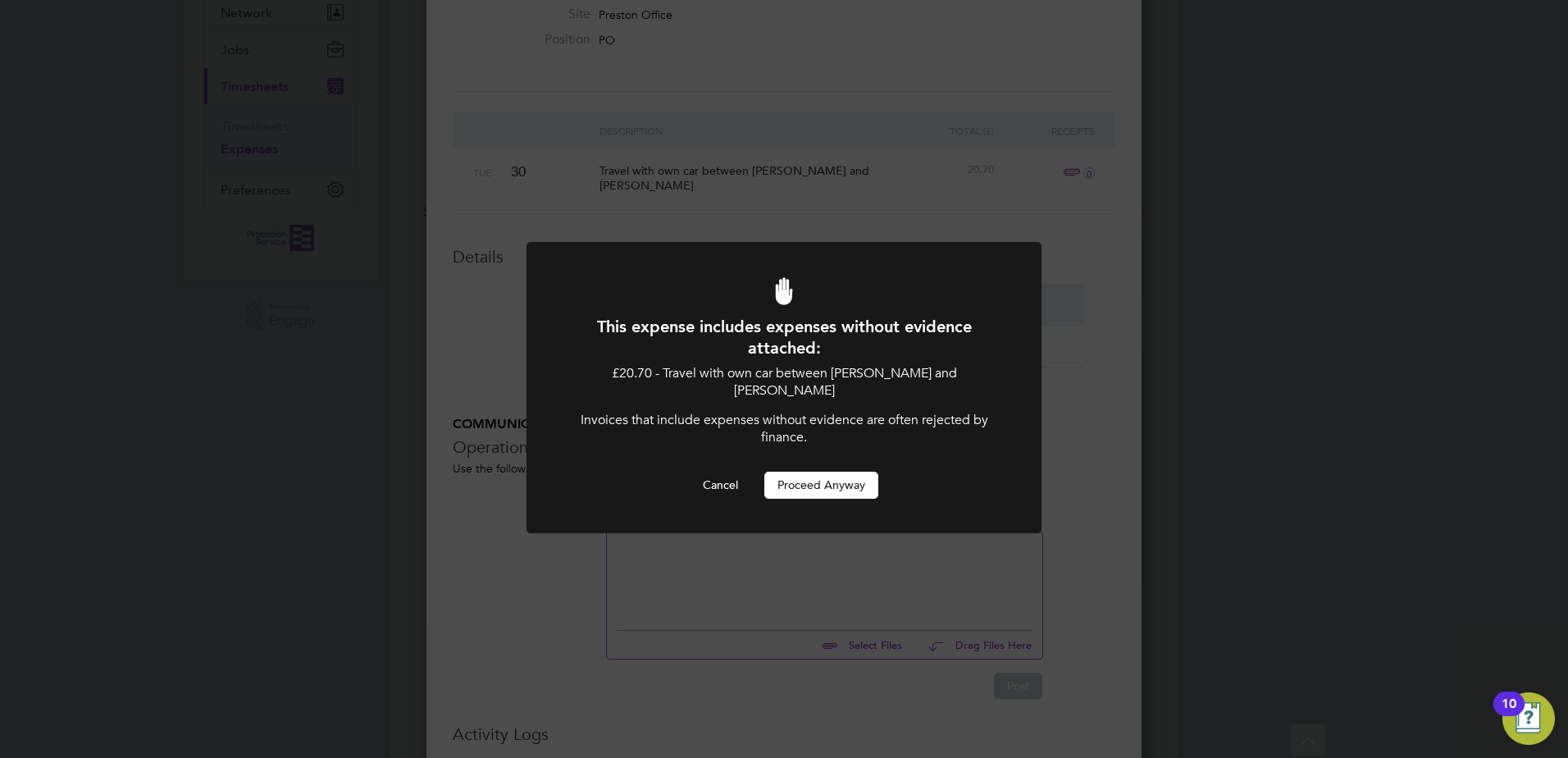
click at [822, 471] on button "Proceed Anyway" at bounding box center [821, 484] width 114 height 26
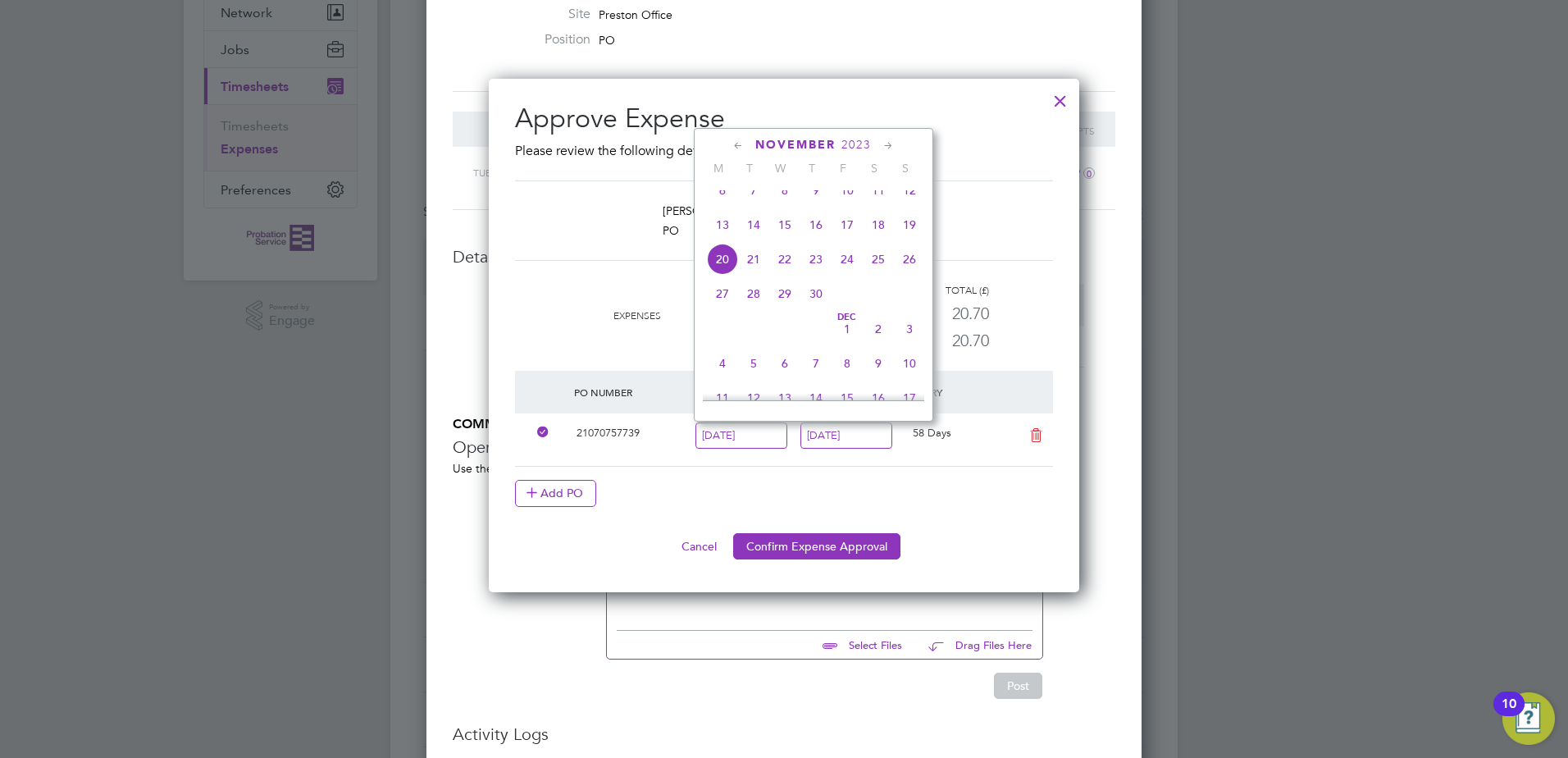
click at [827, 546] on button "Confirm Expense Approval" at bounding box center [817, 546] width 167 height 26
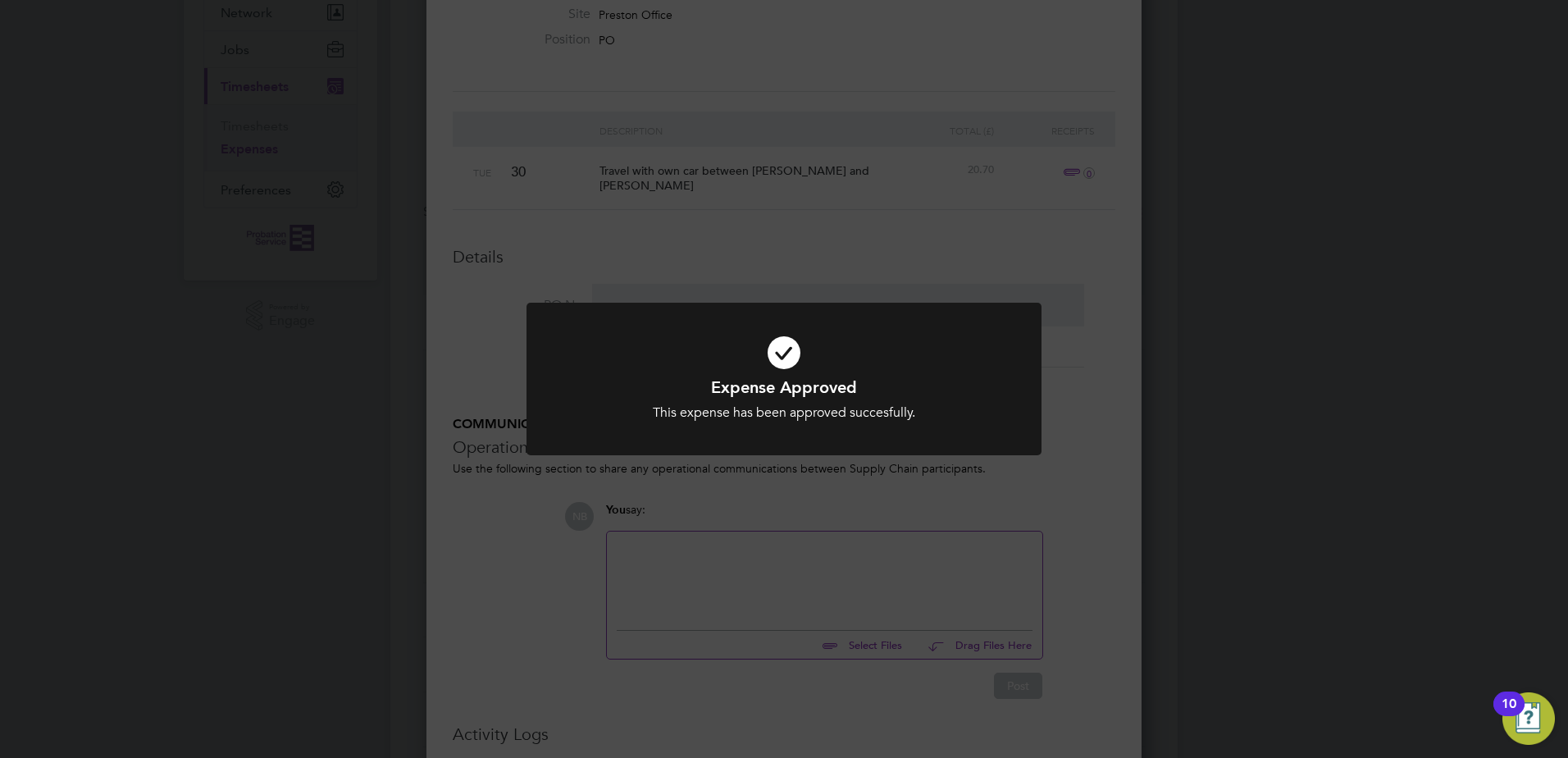
click at [384, 469] on div "Expense Approved This expense has been approved succesfully. Cancel Okay" at bounding box center [784, 379] width 1568 height 758
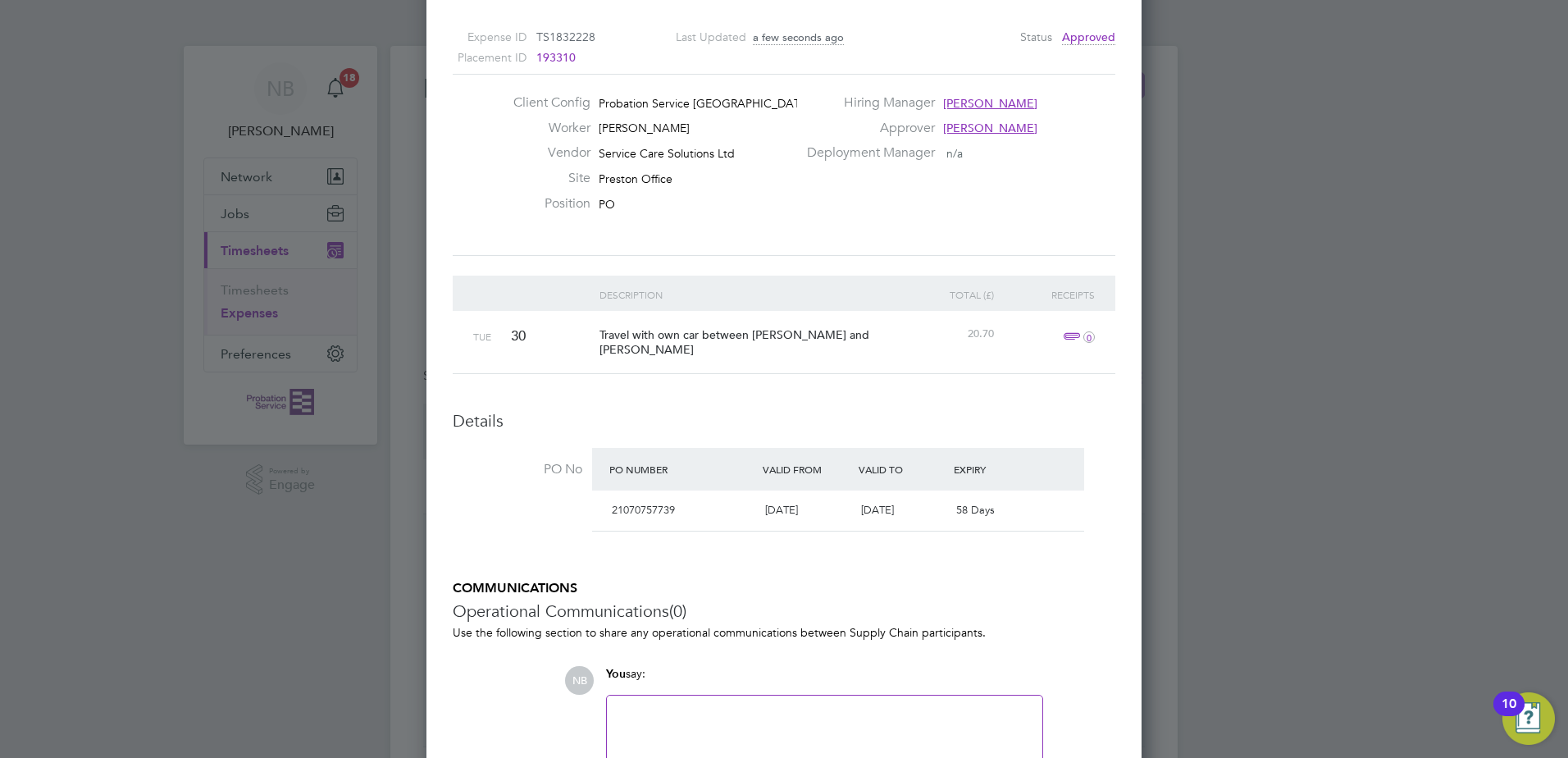
click at [262, 306] on div at bounding box center [784, 379] width 1568 height 758
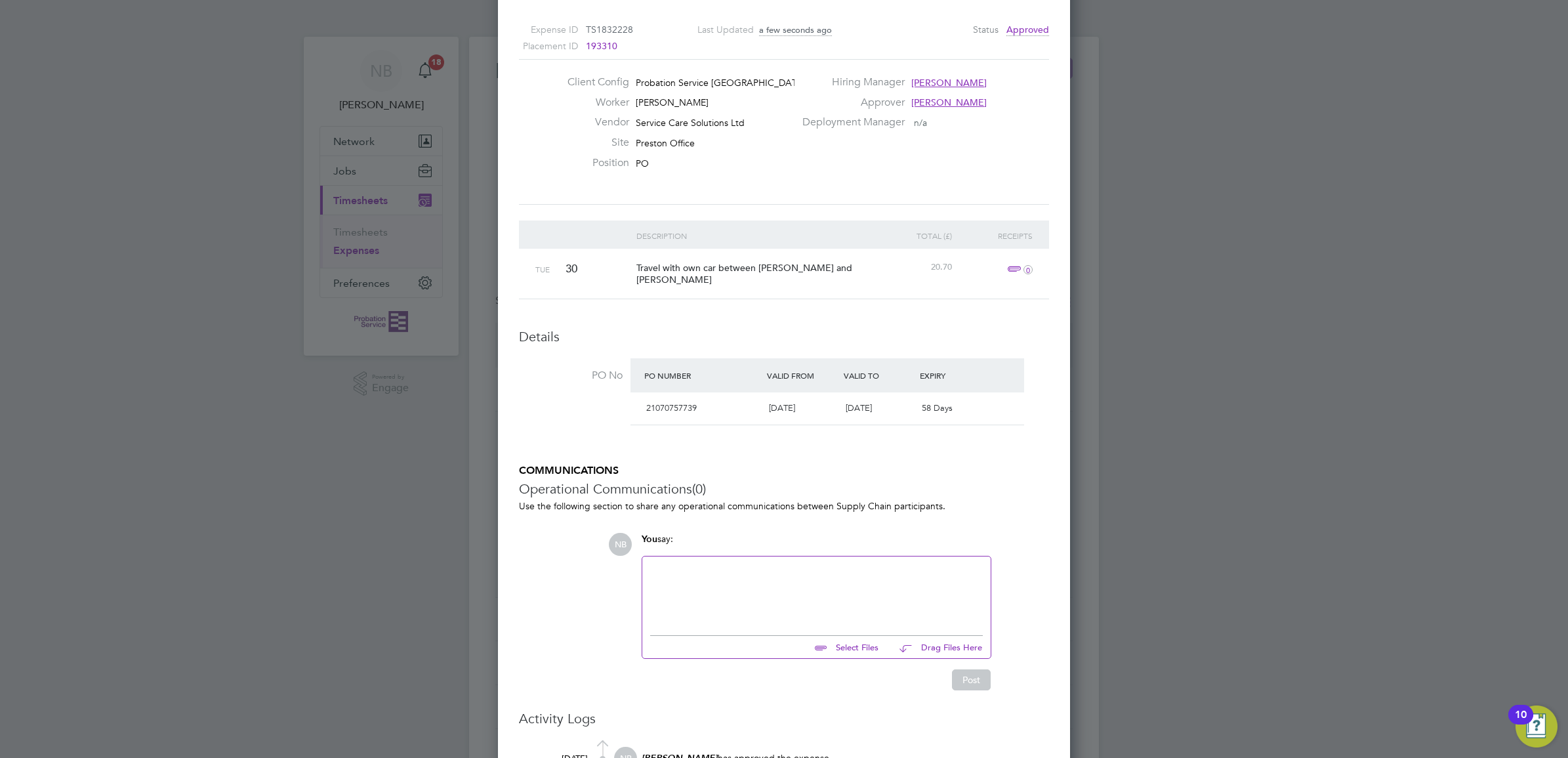
drag, startPoint x: 1222, startPoint y: 0, endPoint x: 1189, endPoint y: 245, distance: 247.2
click at [1189, 245] on div at bounding box center [784, 379] width 1568 height 758
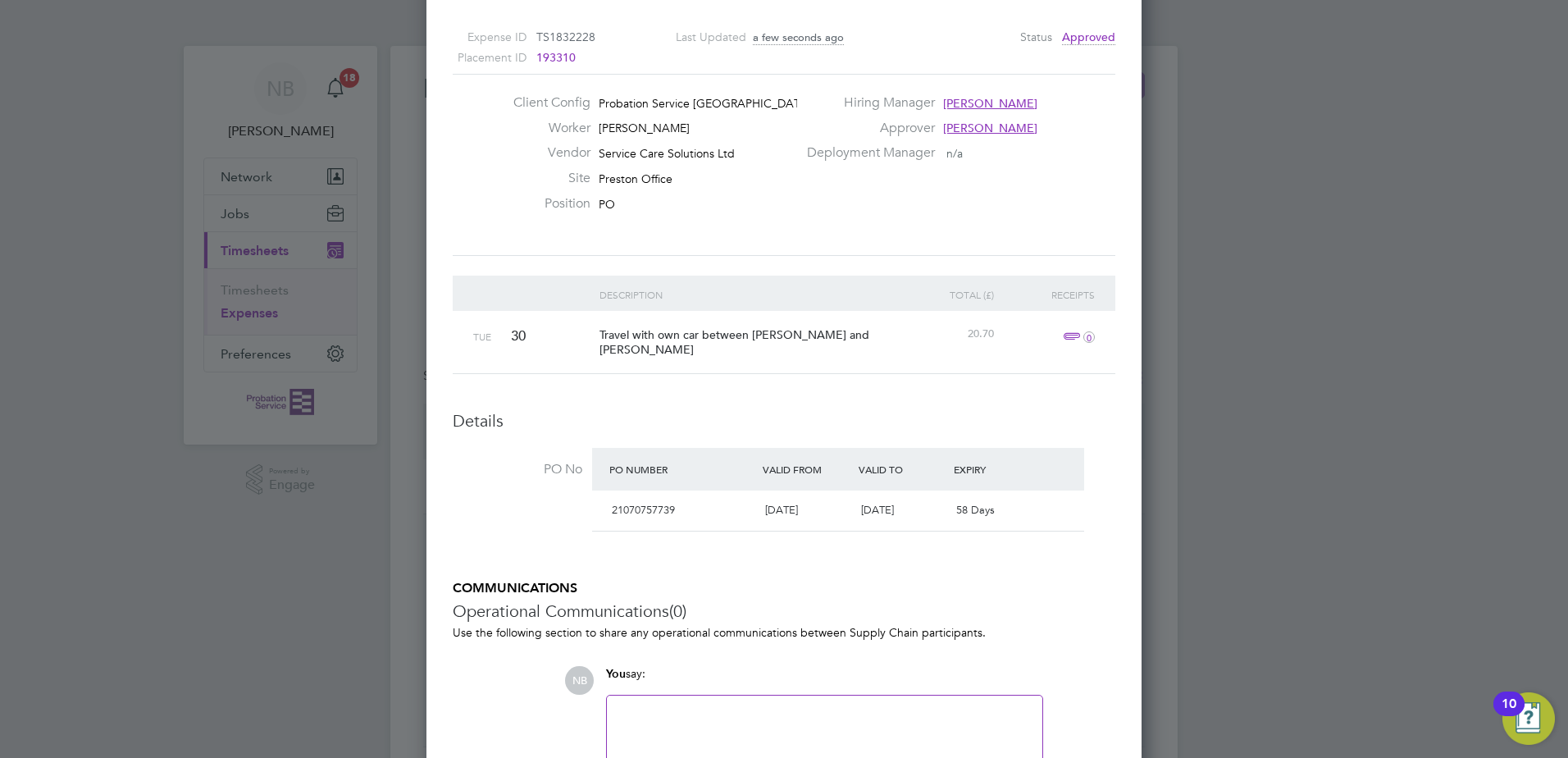
drag, startPoint x: 1124, startPoint y: 1, endPoint x: 1080, endPoint y: 121, distance: 127.8
click at [1080, 121] on div "Approver Nigel Bennett" at bounding box center [959, 132] width 325 height 25
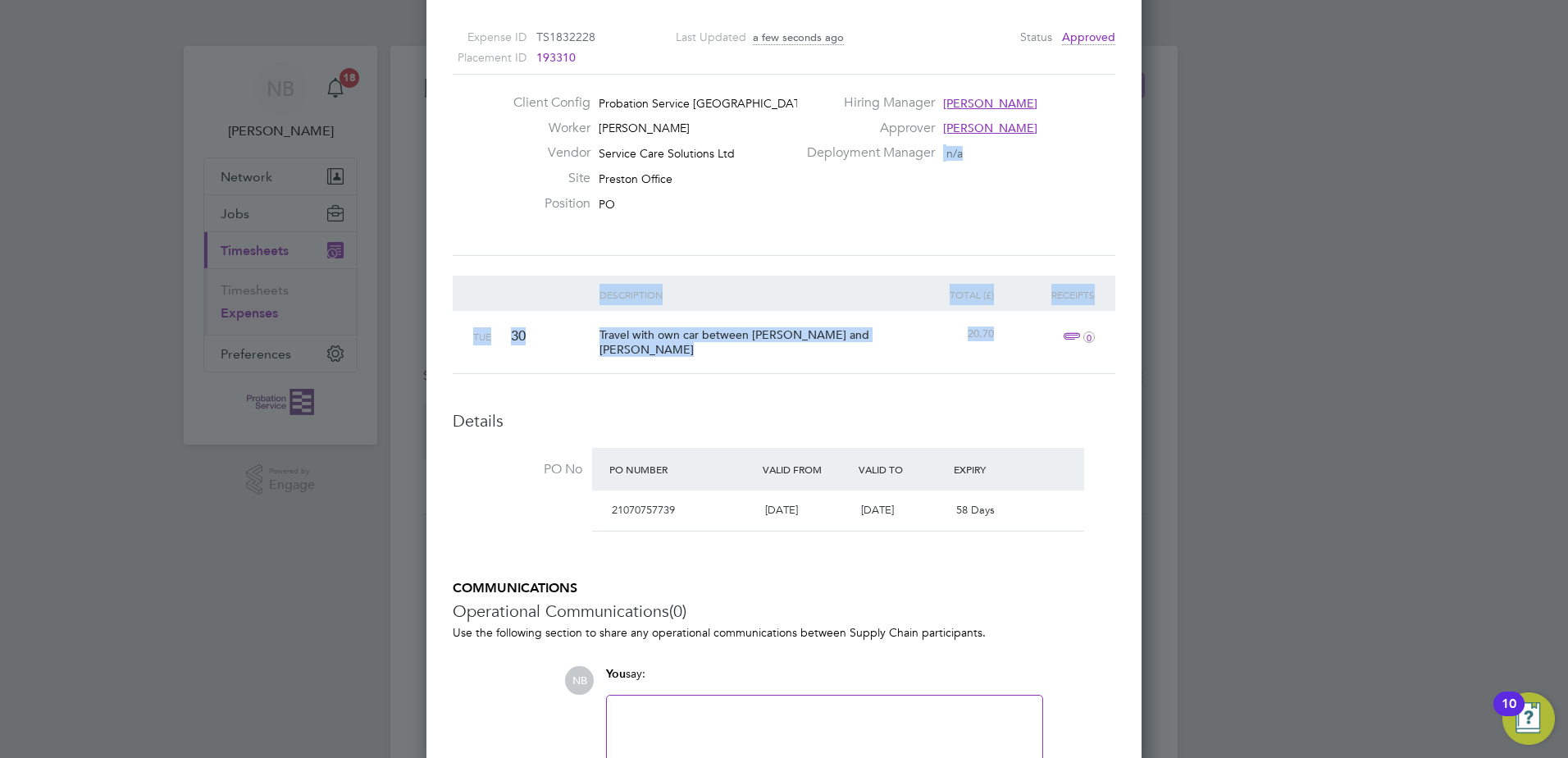
drag, startPoint x: 1080, startPoint y: 121, endPoint x: 1103, endPoint y: 322, distance: 202.3
click at [1103, 322] on div "Unfollow Donna Thompson's Expense: 29 Sep - 05 Oct 2025 Expense ID TS1832228 Pl…" at bounding box center [784, 535] width 663 height 1251
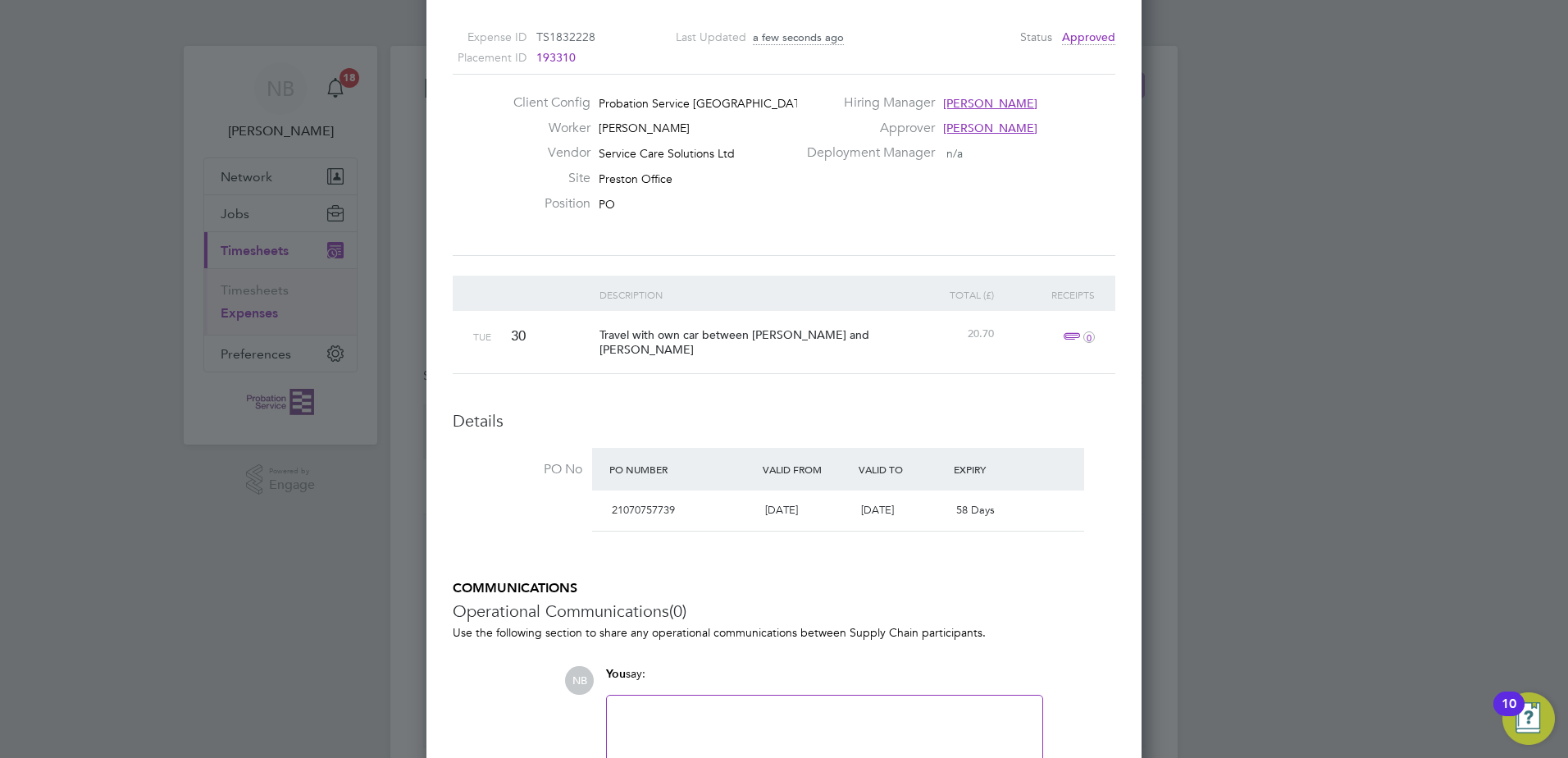
drag, startPoint x: 1103, startPoint y: 322, endPoint x: 1085, endPoint y: 128, distance: 194.8
click at [1085, 128] on div "Approver Nigel Bennett" at bounding box center [959, 132] width 325 height 25
drag, startPoint x: 750, startPoint y: 49, endPoint x: 752, endPoint y: 60, distance: 11.2
click at [752, 60] on div "Expense ID TS1832228 Placement ID 193310 Last Updated a few seconds ago Status …" at bounding box center [784, 41] width 663 height 67
click at [782, 37] on span "a few seconds ago" at bounding box center [797, 37] width 91 height 15
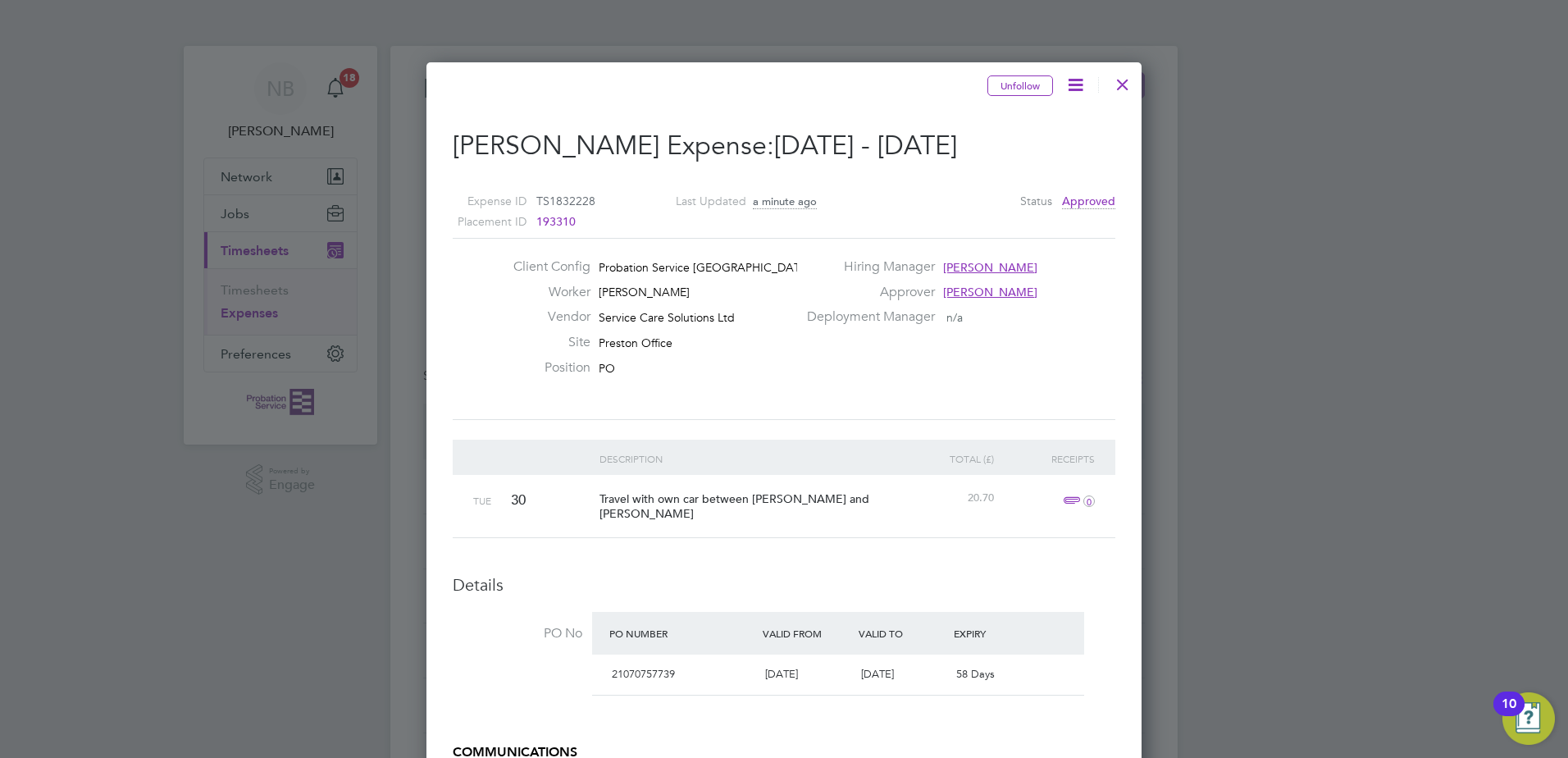
click at [1125, 77] on div at bounding box center [1123, 81] width 30 height 30
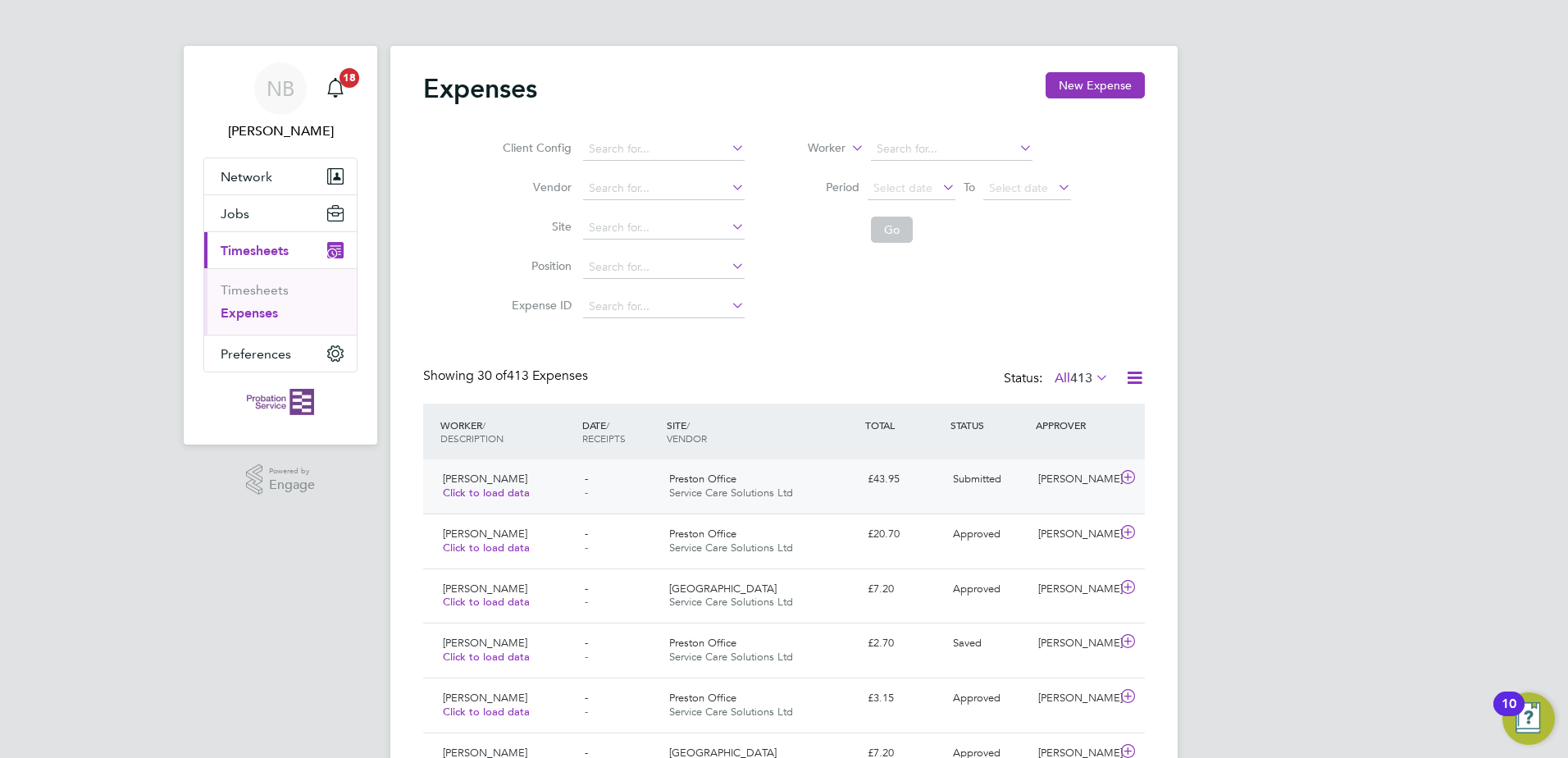
click at [1128, 478] on icon at bounding box center [1128, 477] width 21 height 13
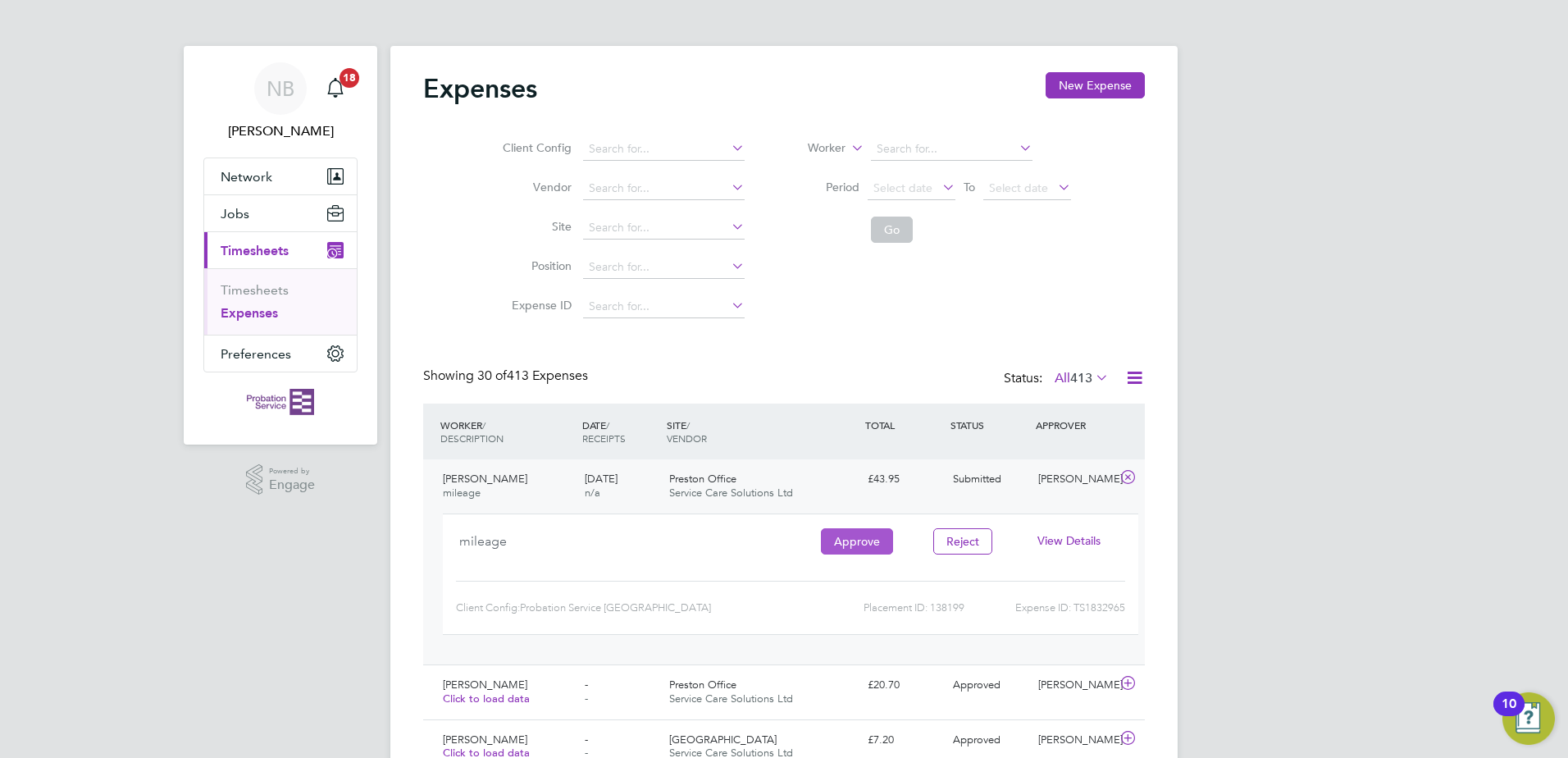
click at [863, 536] on button "Approve" at bounding box center [856, 542] width 72 height 26
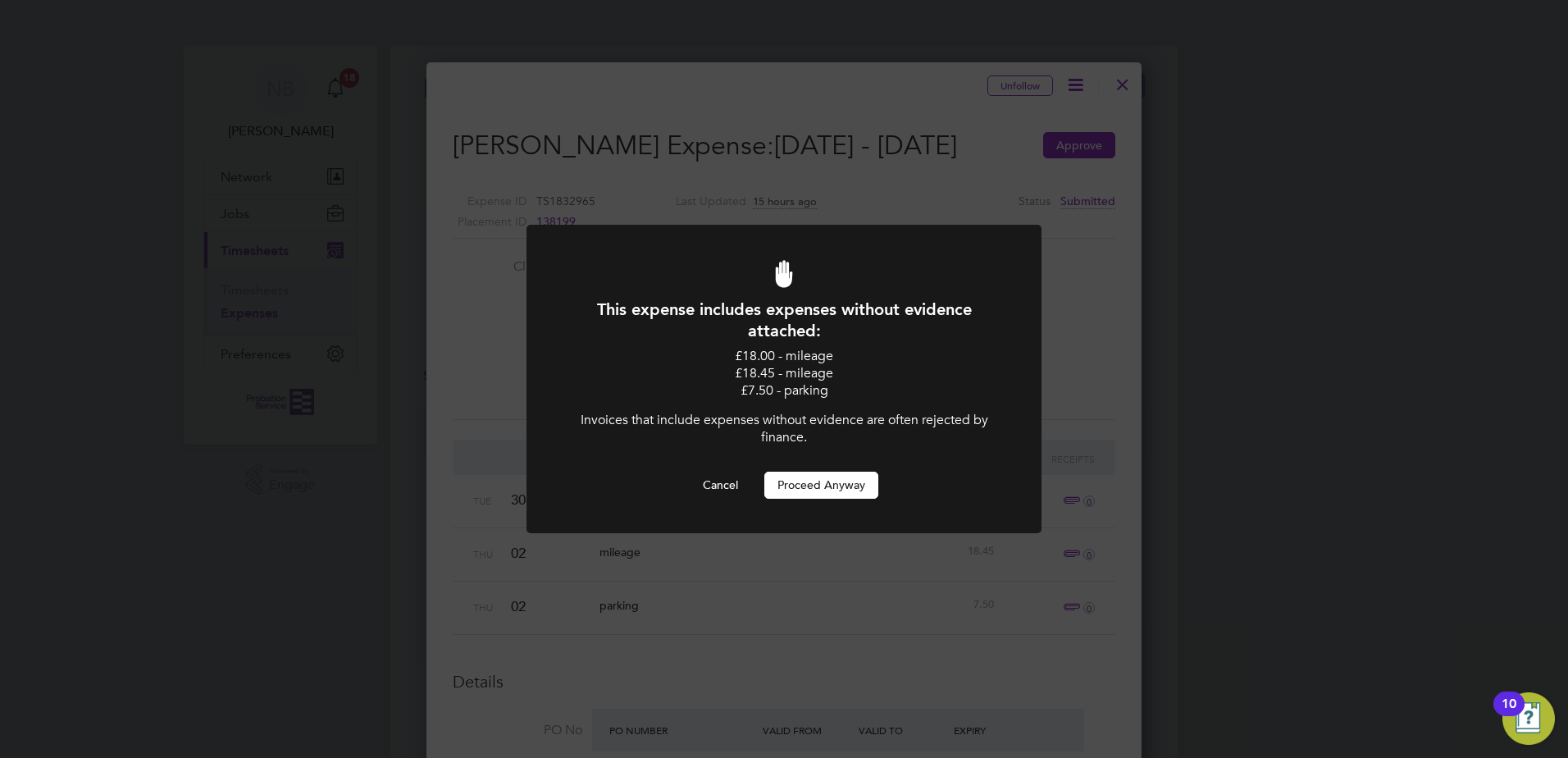
click at [831, 488] on button "Proceed Anyway" at bounding box center [821, 484] width 114 height 26
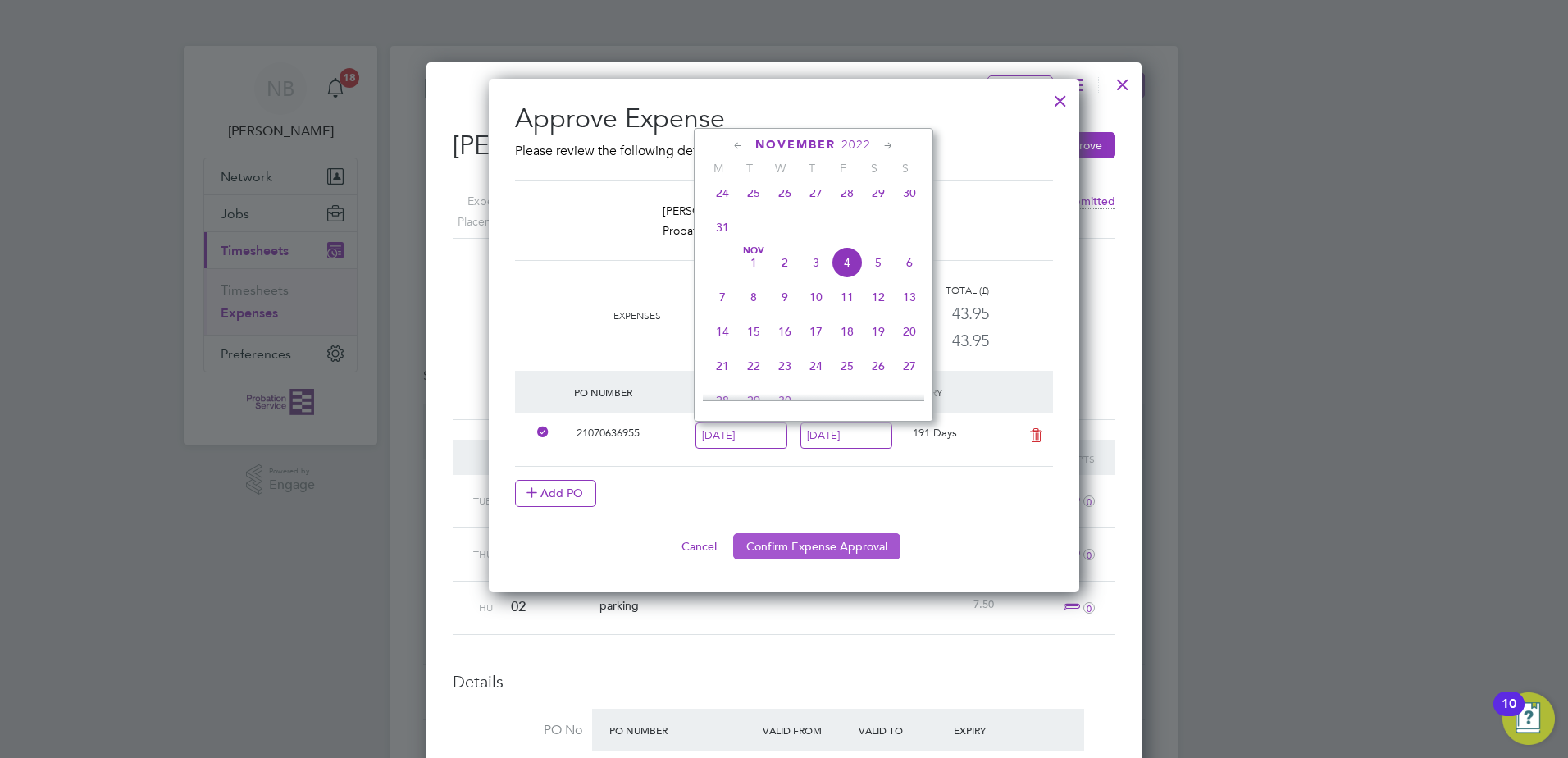
click at [835, 542] on button "Confirm Expense Approval" at bounding box center [817, 546] width 167 height 26
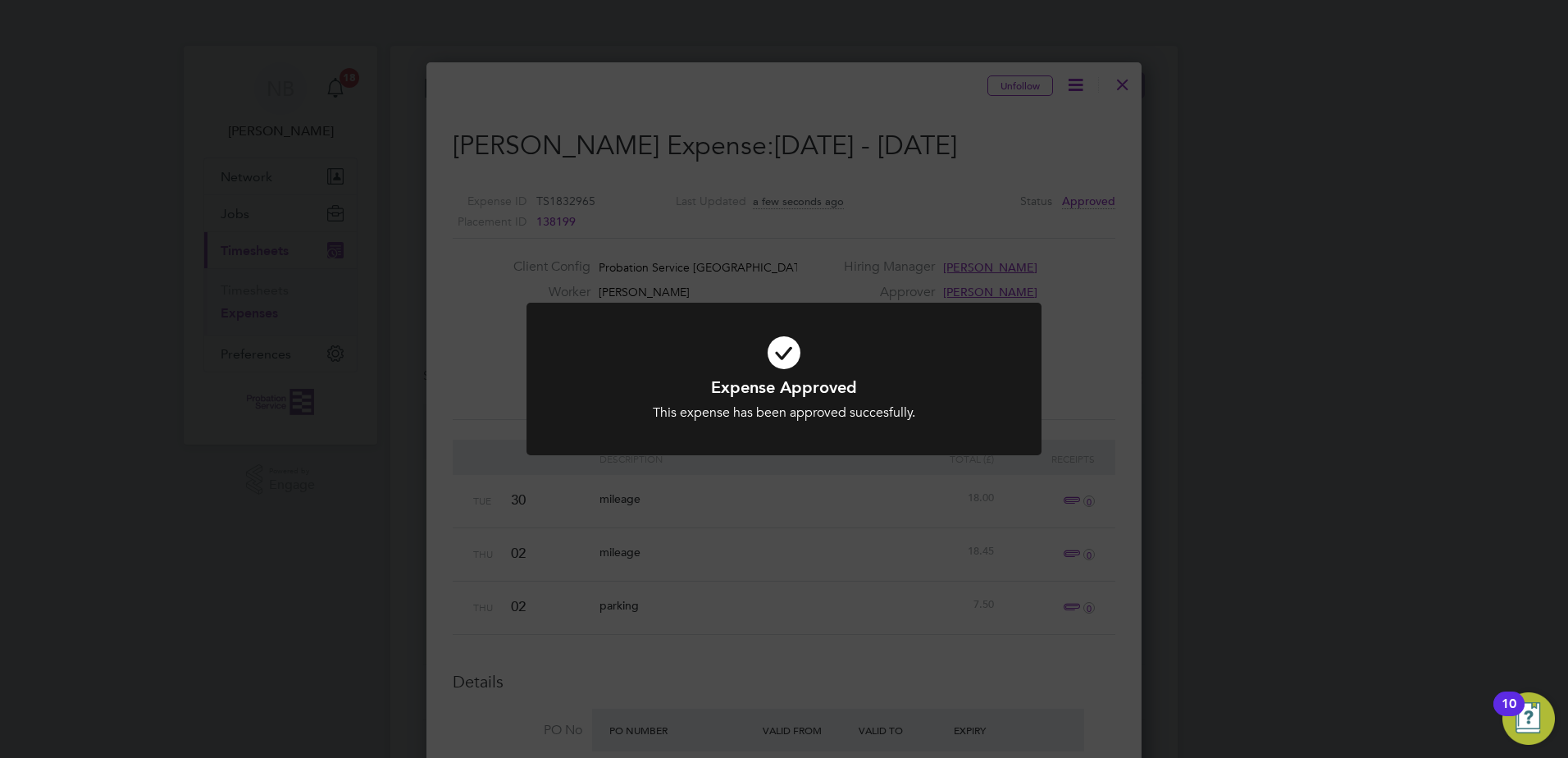
click at [1100, 274] on div "Expense Approved This expense has been approved succesfully. Cancel Okay" at bounding box center [784, 379] width 1568 height 758
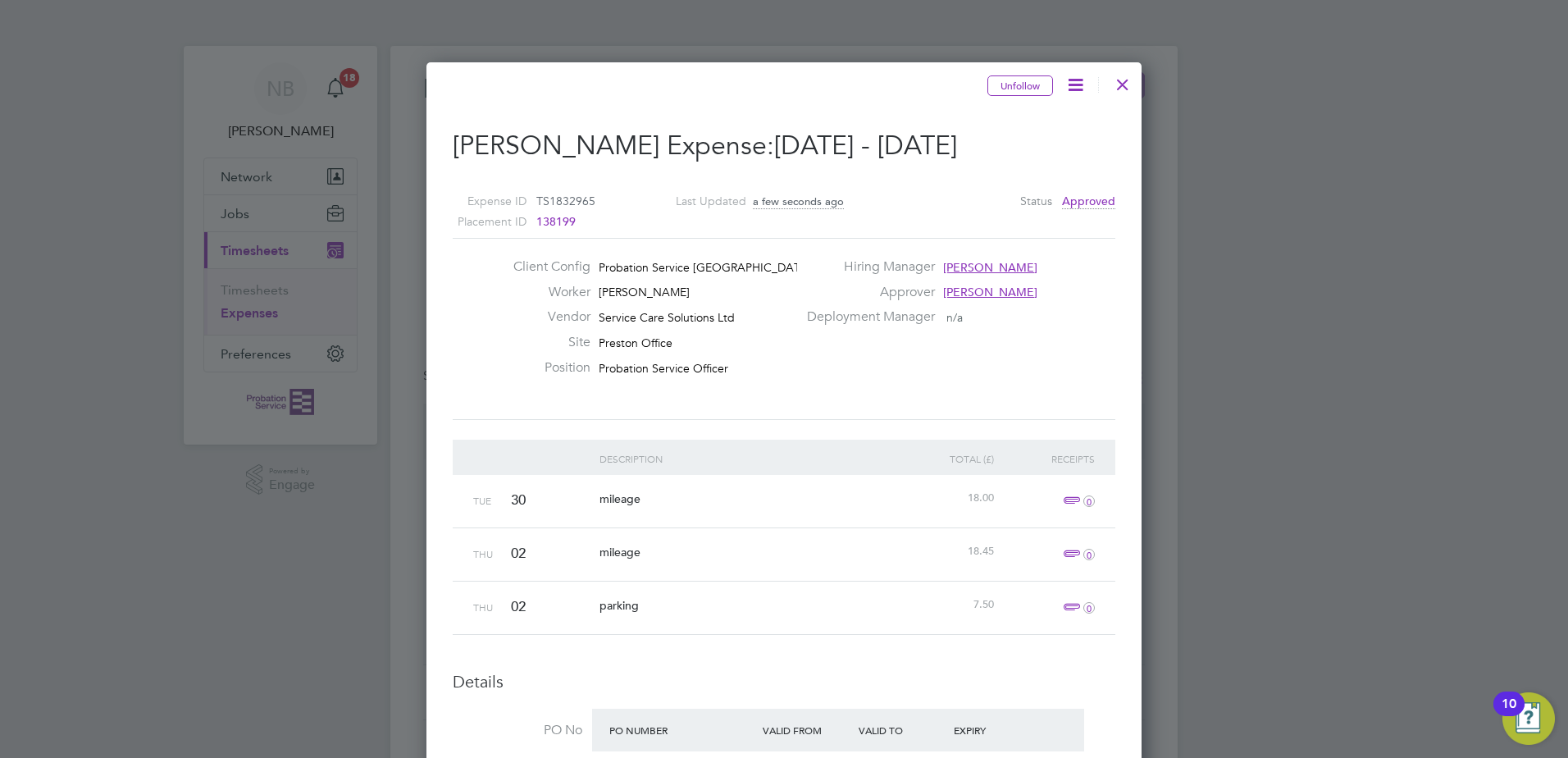
click at [1070, 603] on span "0" at bounding box center [1077, 608] width 36 height 20
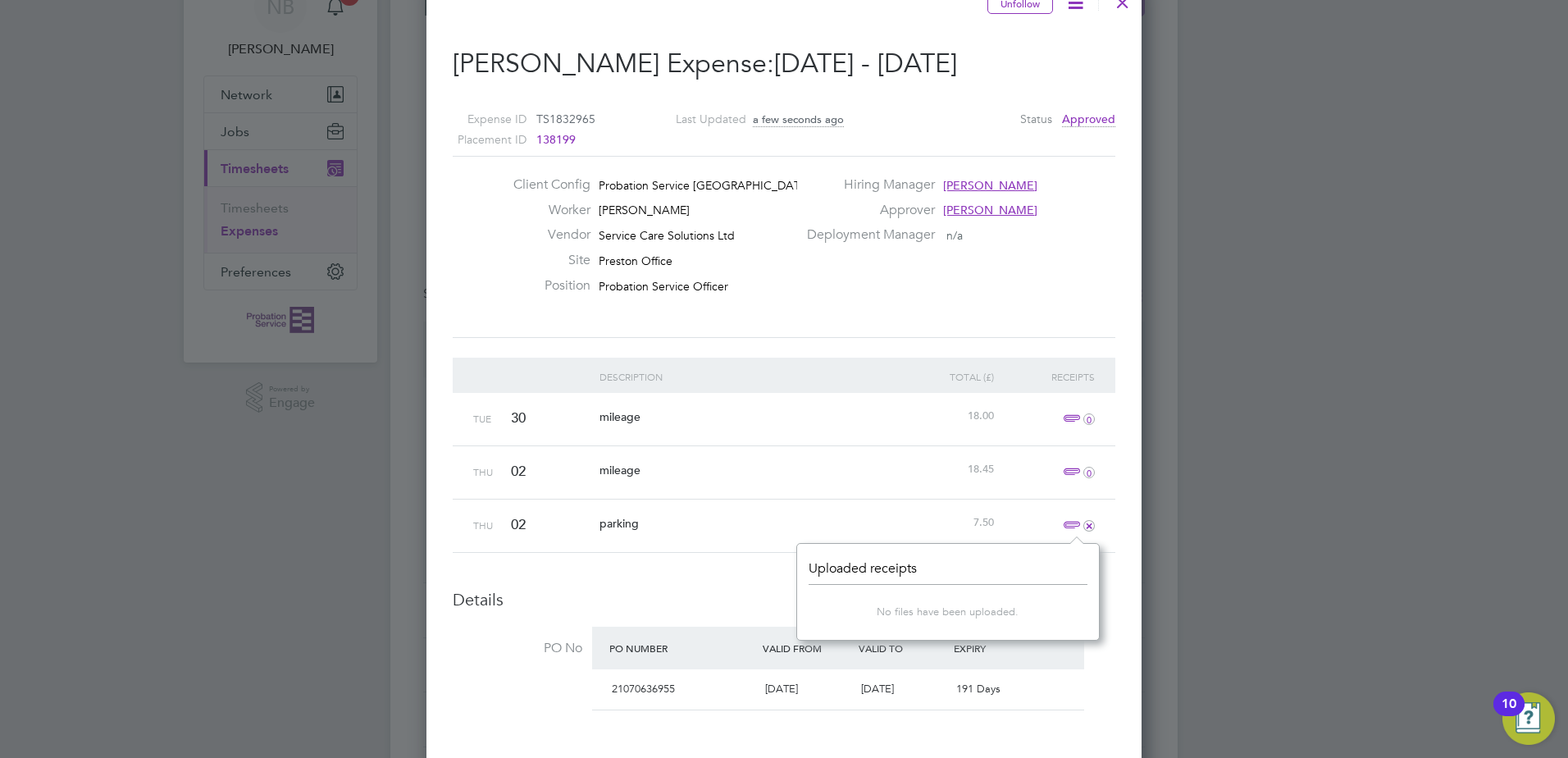
click at [718, 547] on div "Thu 02 parking 7.50 +" at bounding box center [784, 525] width 663 height 53
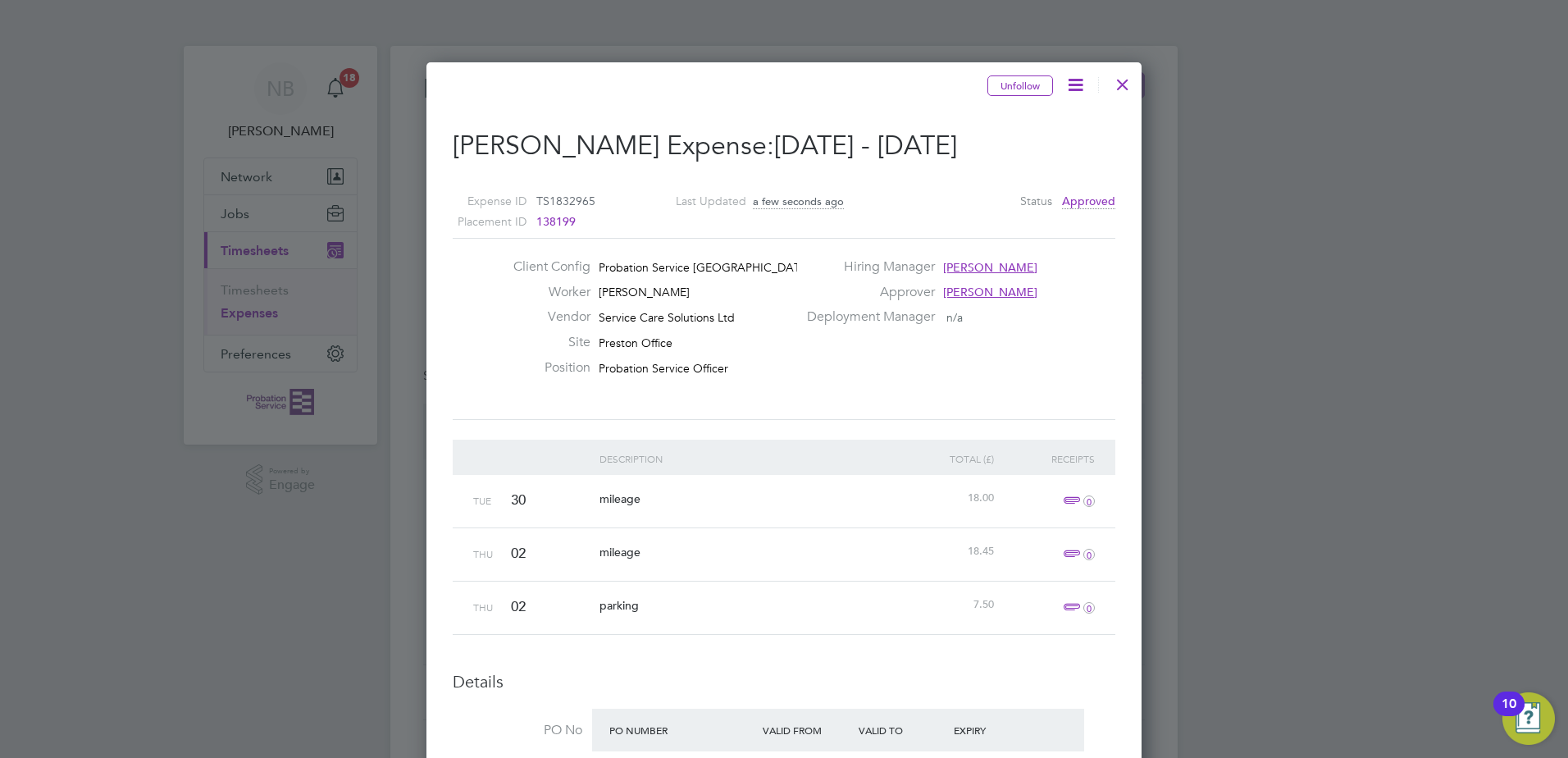
click at [1122, 82] on div at bounding box center [1123, 81] width 30 height 30
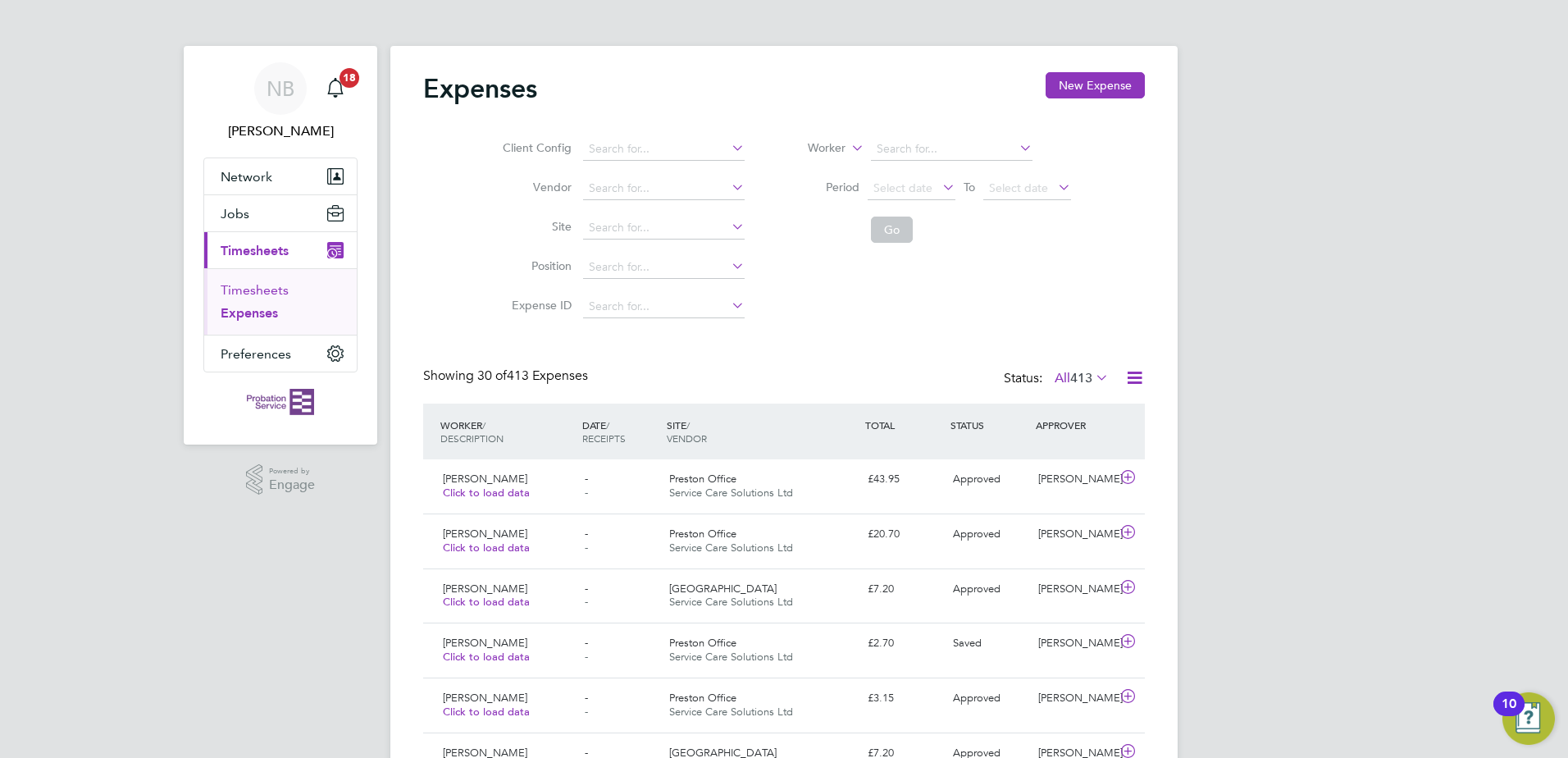
click at [260, 291] on link "Timesheets" at bounding box center [254, 290] width 68 height 16
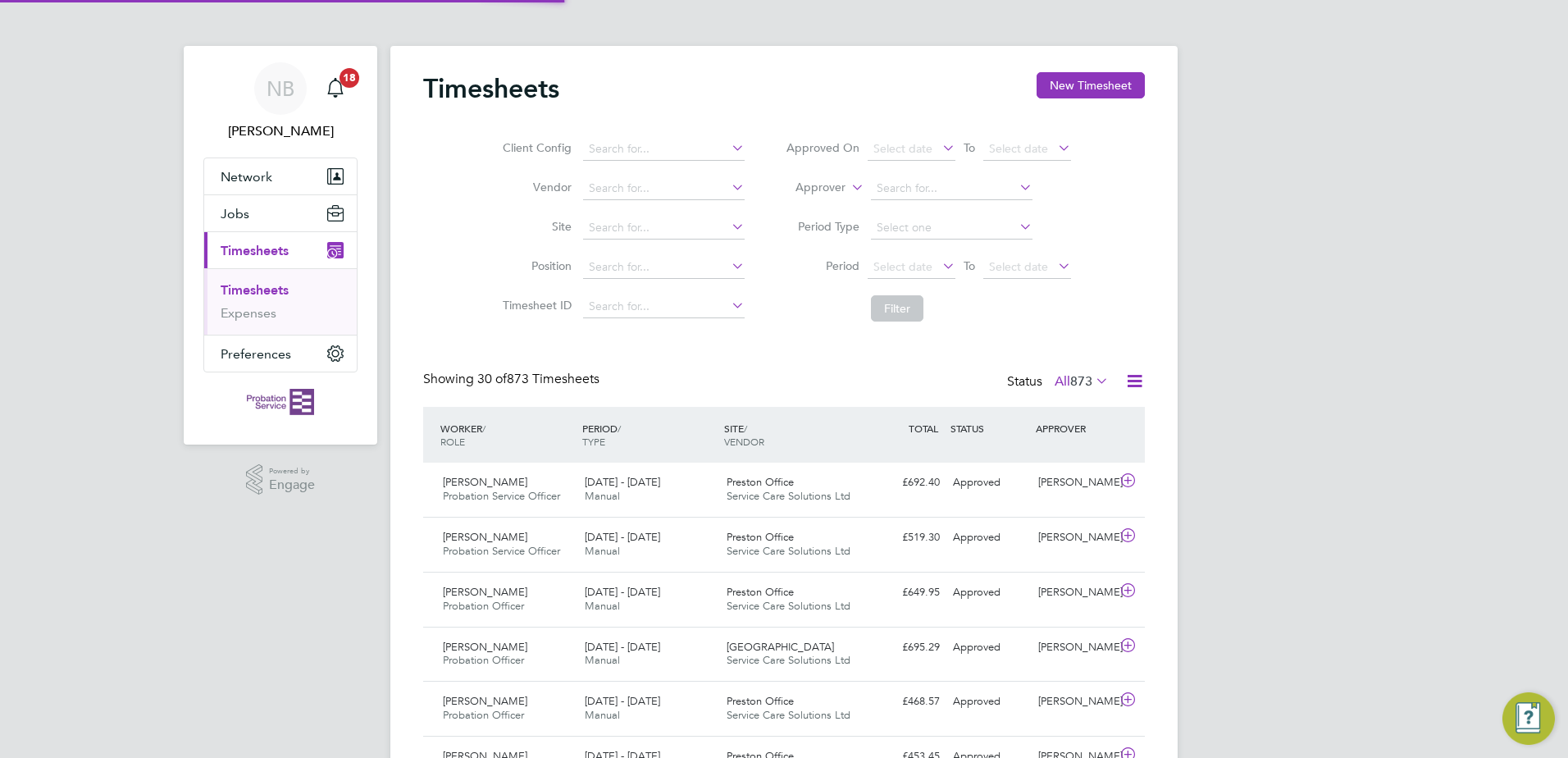
scroll to position [42, 142]
click at [245, 312] on link "Expenses" at bounding box center [248, 313] width 56 height 16
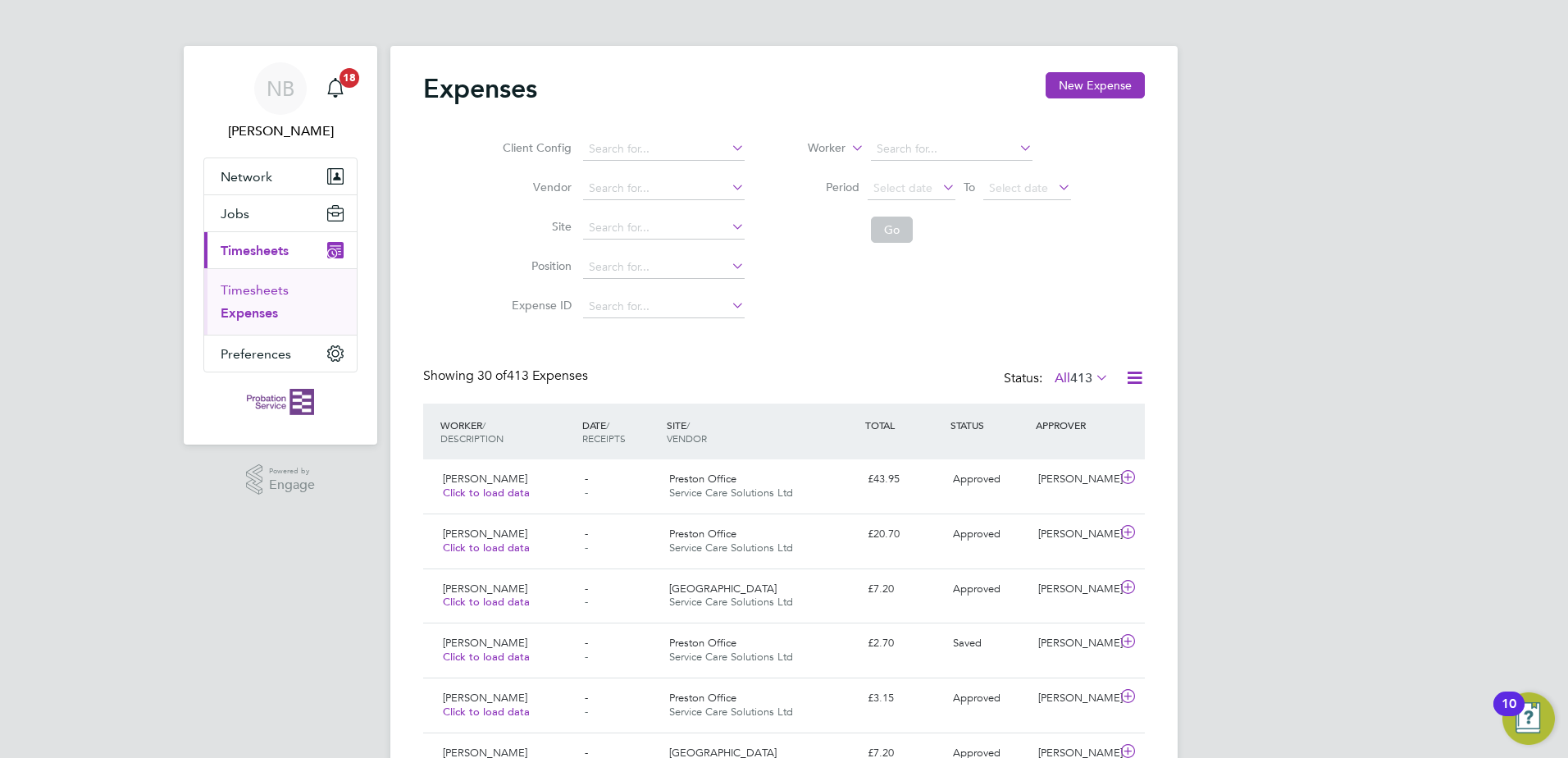
click at [255, 287] on link "Timesheets" at bounding box center [254, 290] width 68 height 16
